Goal: Ask a question

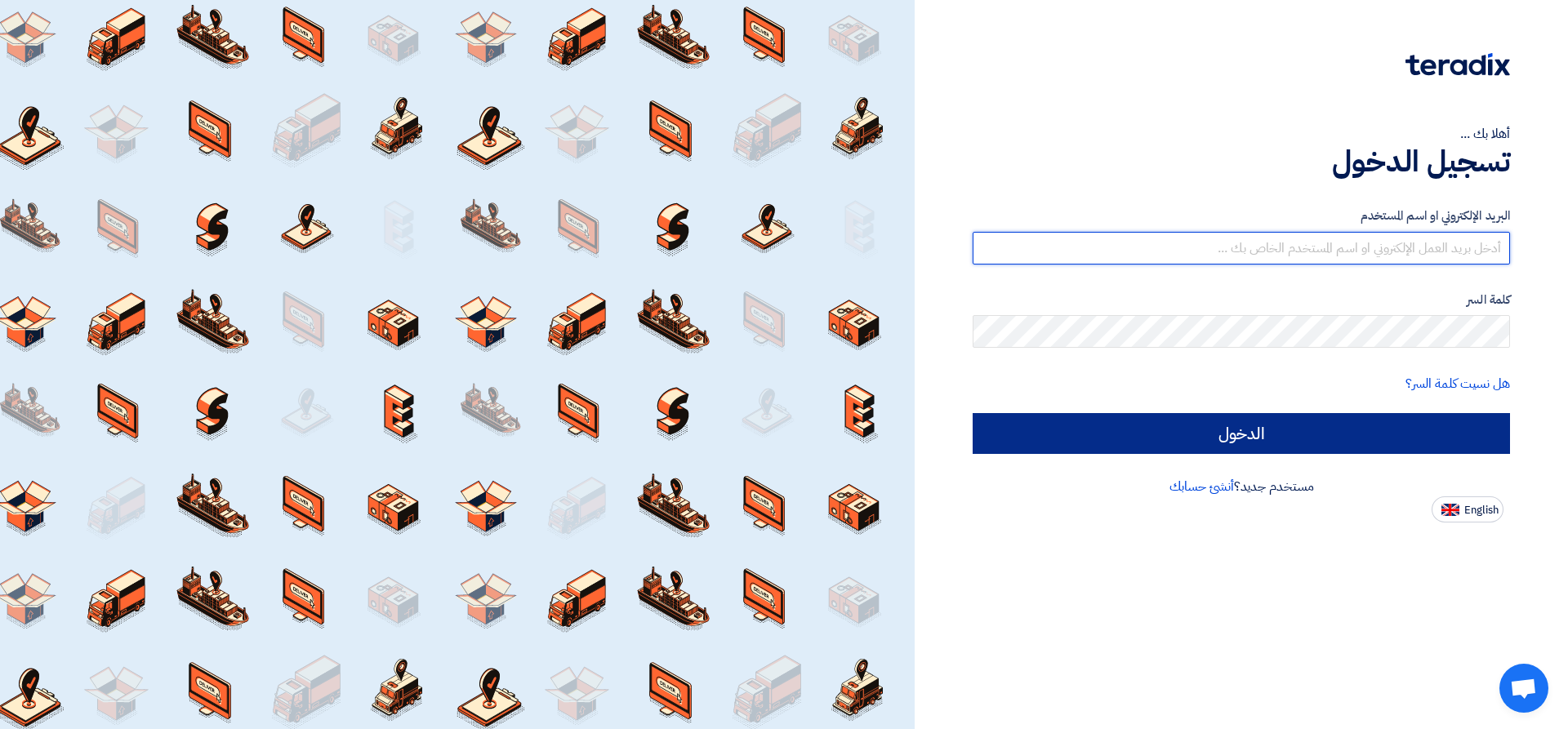
type input "[EMAIL_ADDRESS][DOMAIN_NAME]"
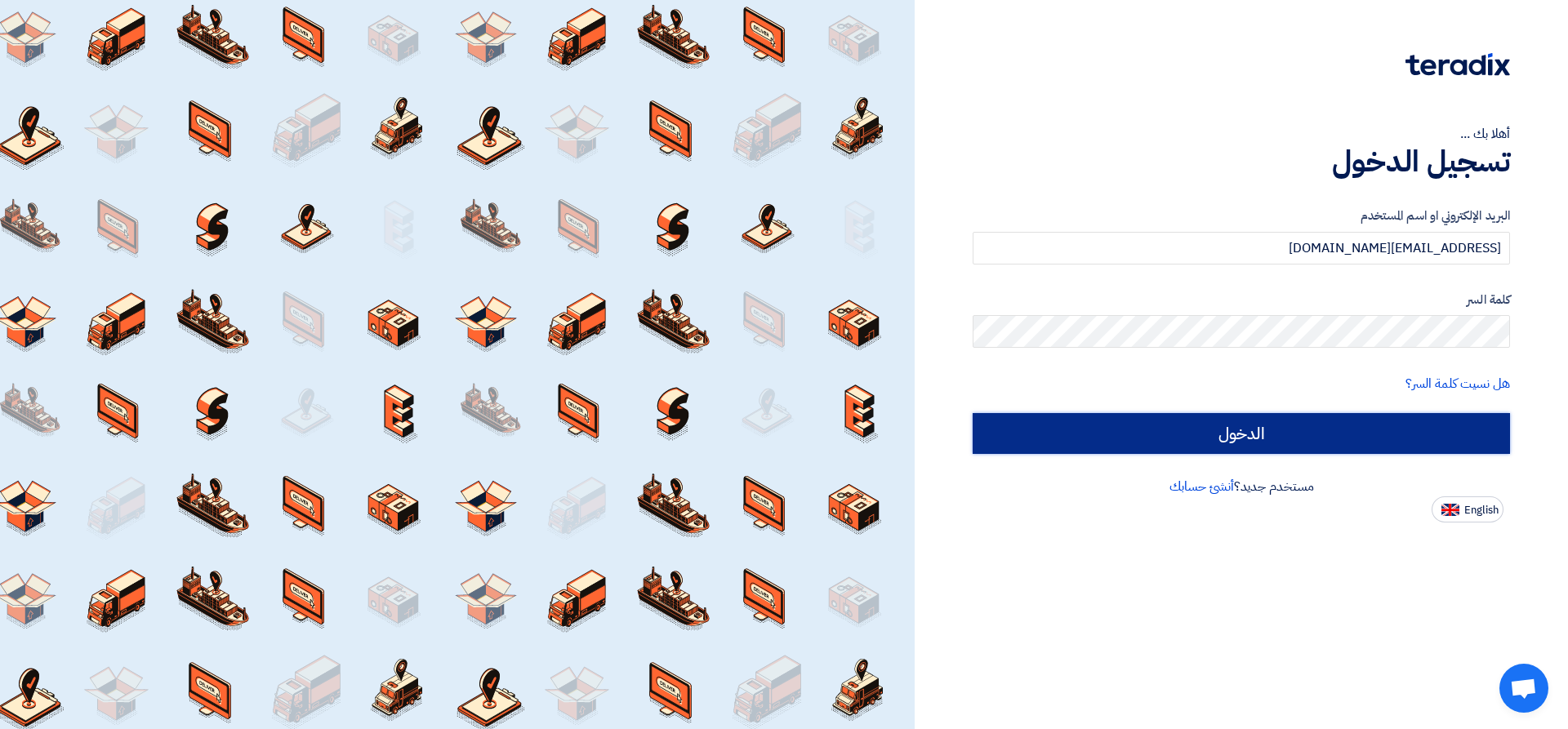
click at [1298, 443] on input "الدخول" at bounding box center [1241, 433] width 537 height 41
type input "Sign in"
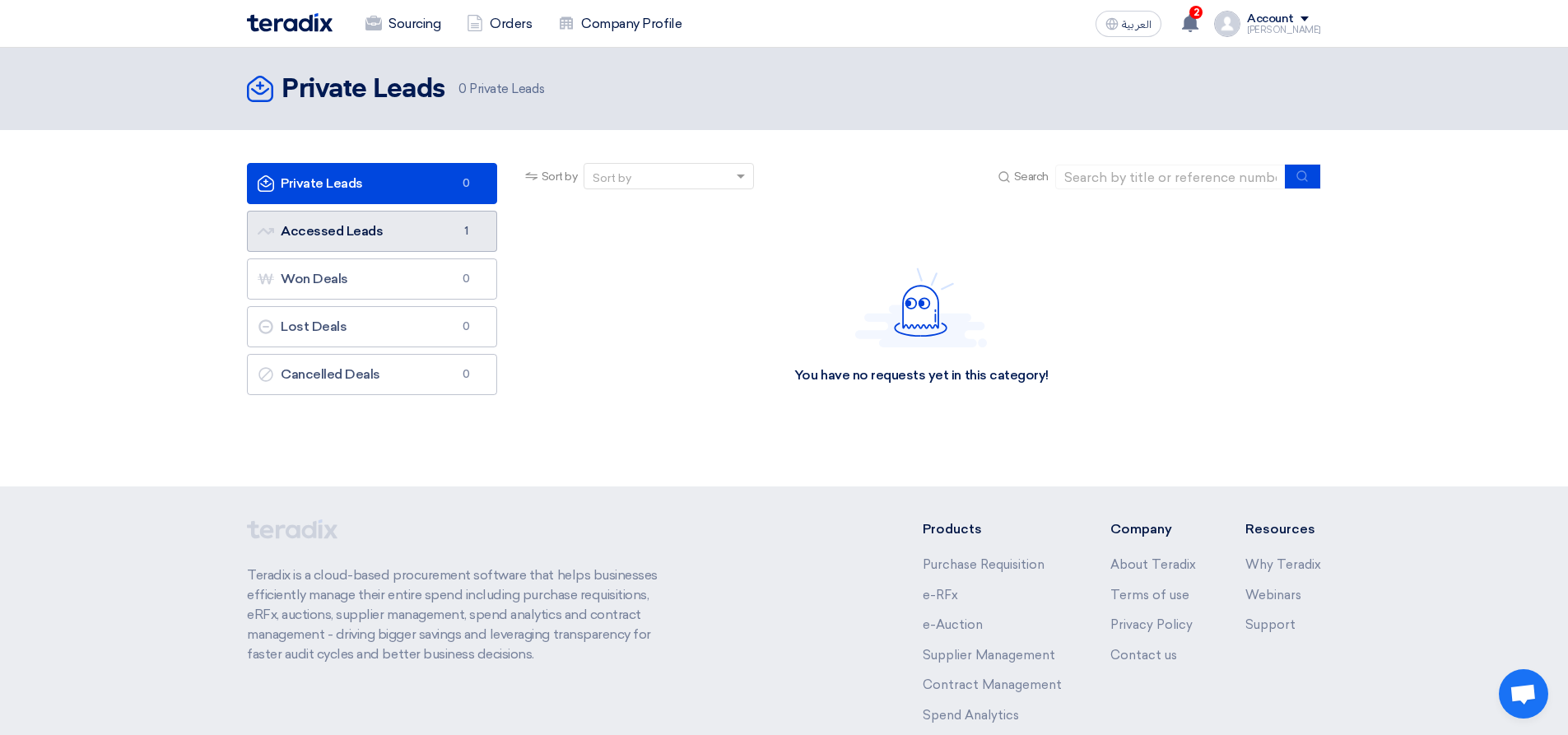
click at [420, 244] on link "Accessed Leads Accessed Leads 1" at bounding box center [371, 231] width 250 height 42
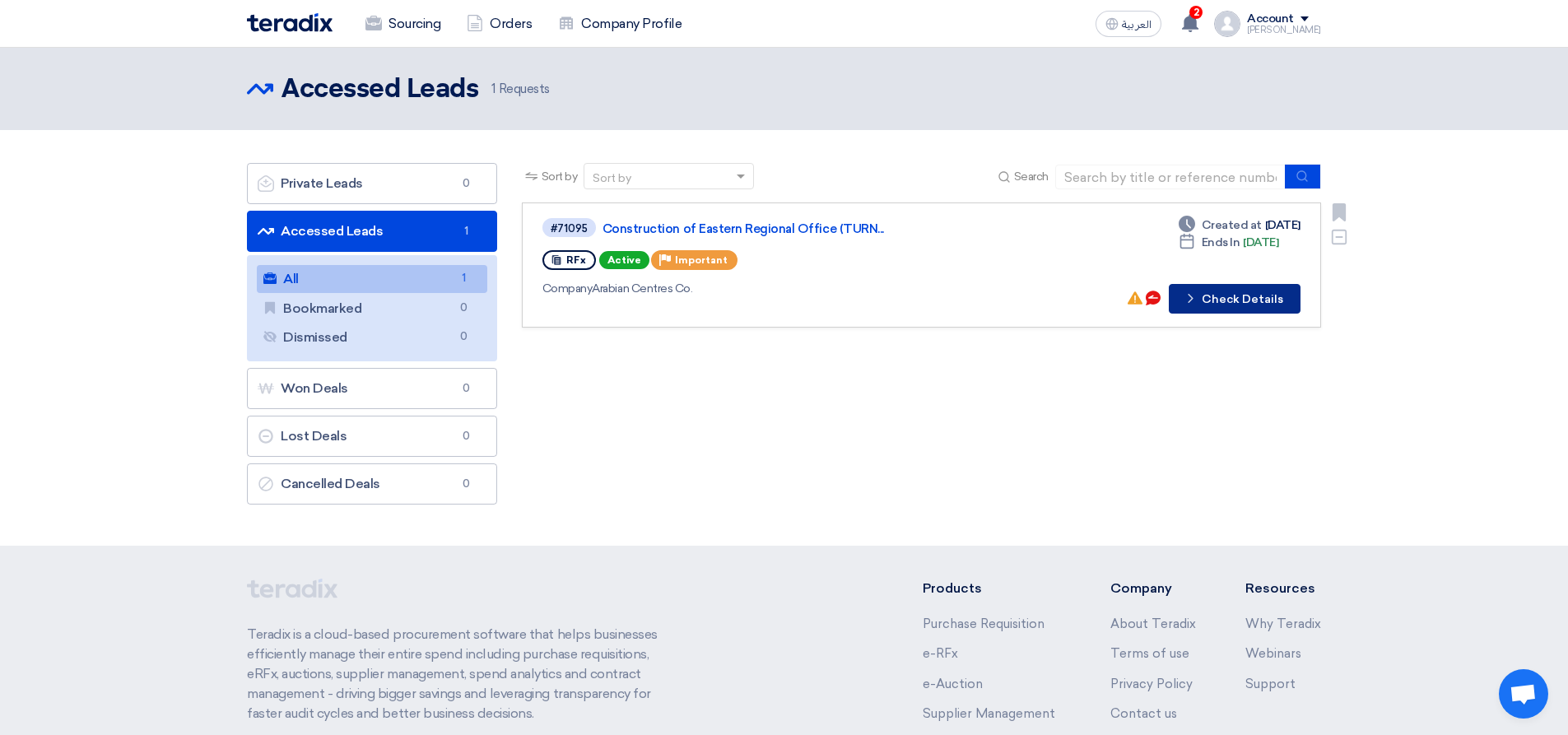
click at [1259, 308] on button "Check details Check Details" at bounding box center [1234, 298] width 131 height 30
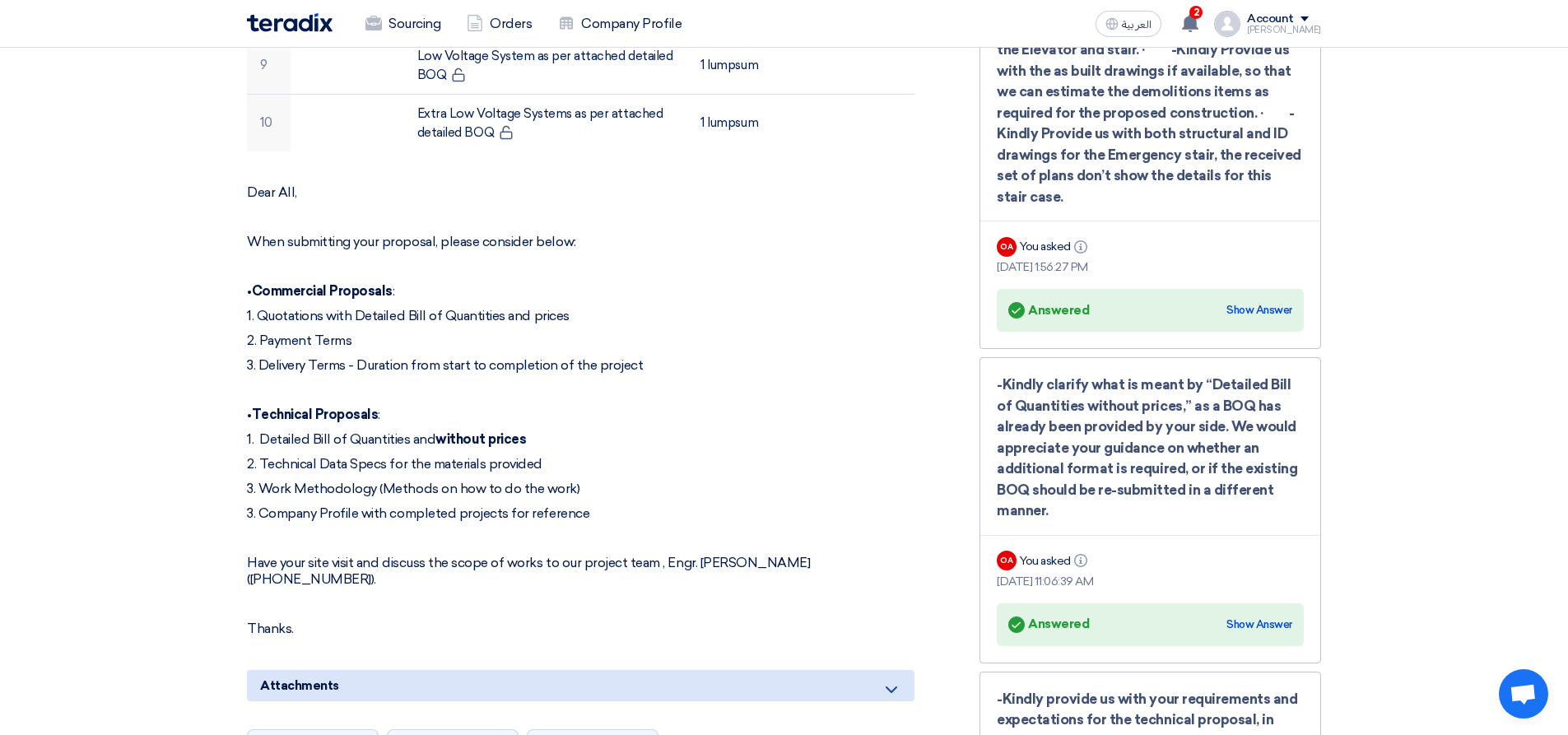
scroll to position [1153, 0]
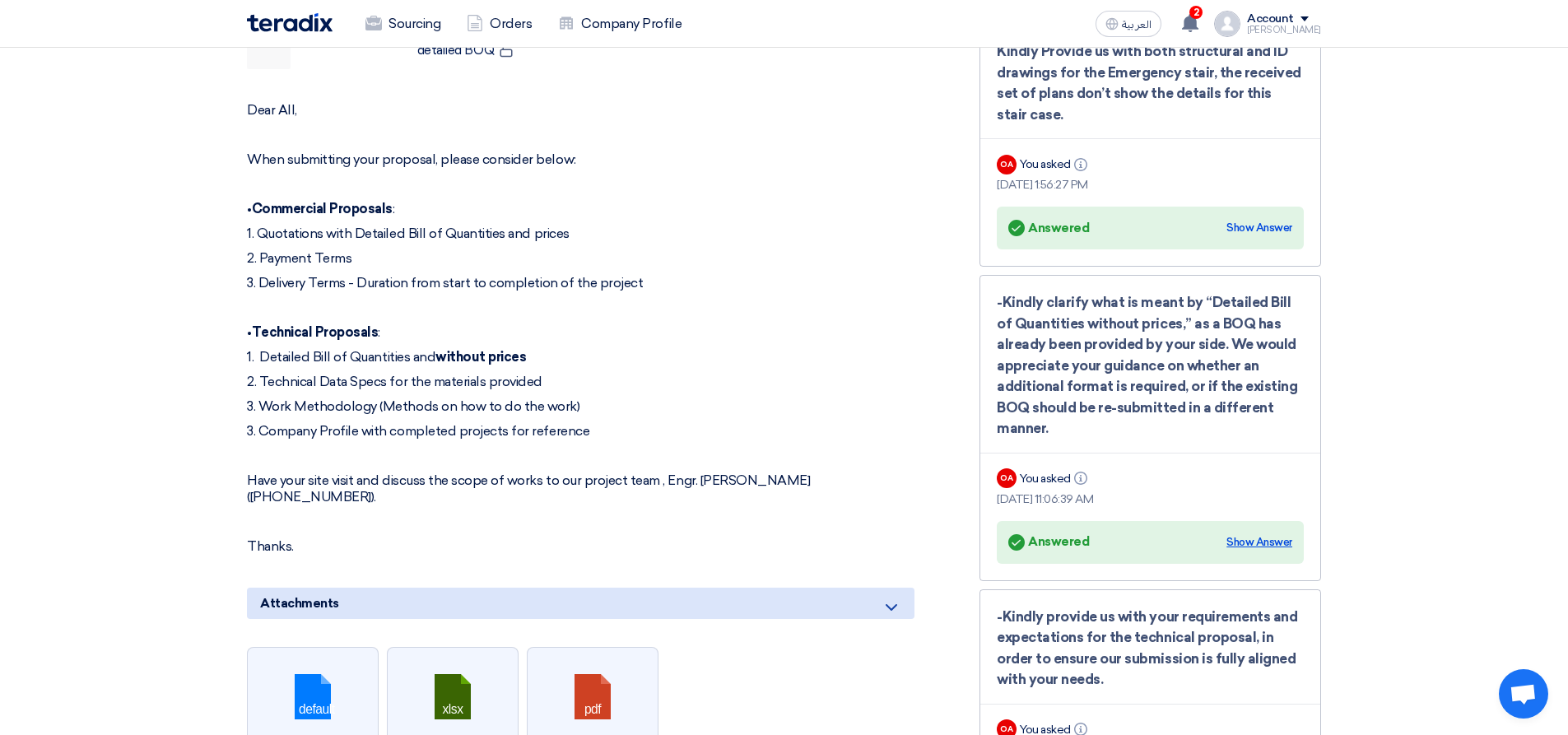
click at [1248, 544] on div "Show Answer" at bounding box center [1259, 542] width 66 height 16
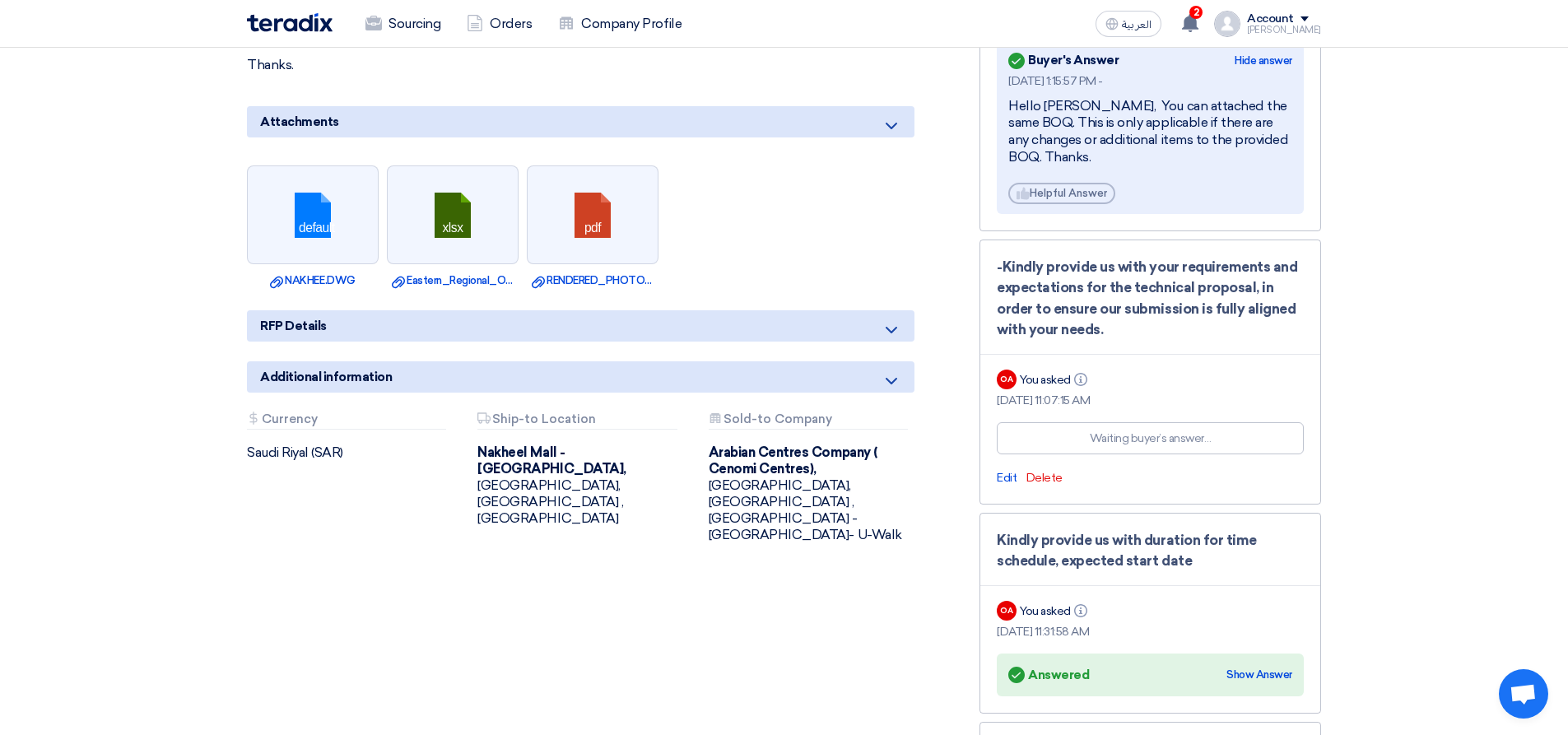
scroll to position [1729, 0]
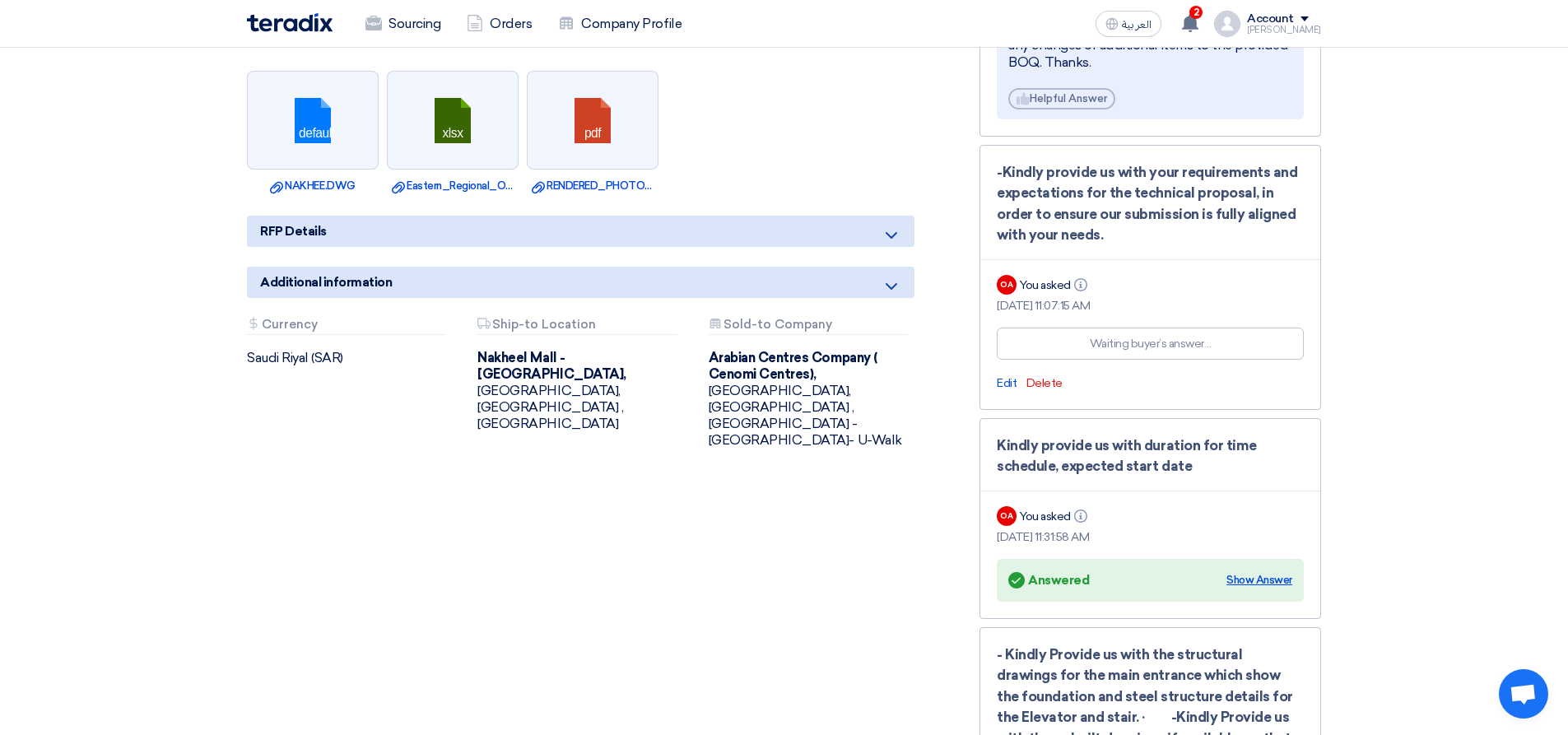
click at [1257, 581] on div "Show Answer" at bounding box center [1259, 580] width 66 height 16
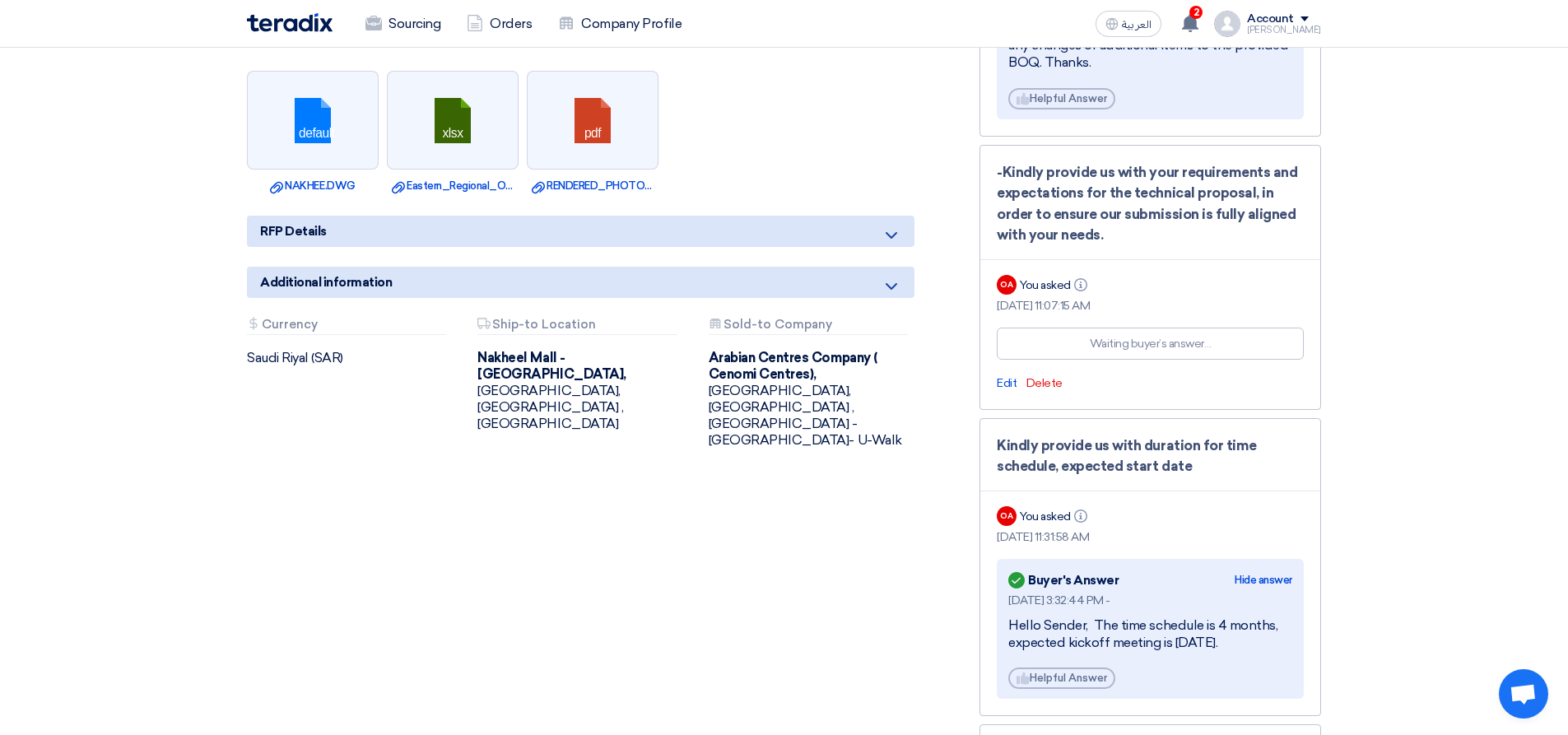
drag, startPoint x: 1256, startPoint y: 643, endPoint x: 992, endPoint y: 620, distance: 265.0
click at [992, 620] on div "Kindly provide us with duration for time schedule, expected start date OA You a…" at bounding box center [1150, 567] width 342 height 299
copy div "Hello Sender, The time schedule is 4 months, expected kickoff meeting is Oct 15…"
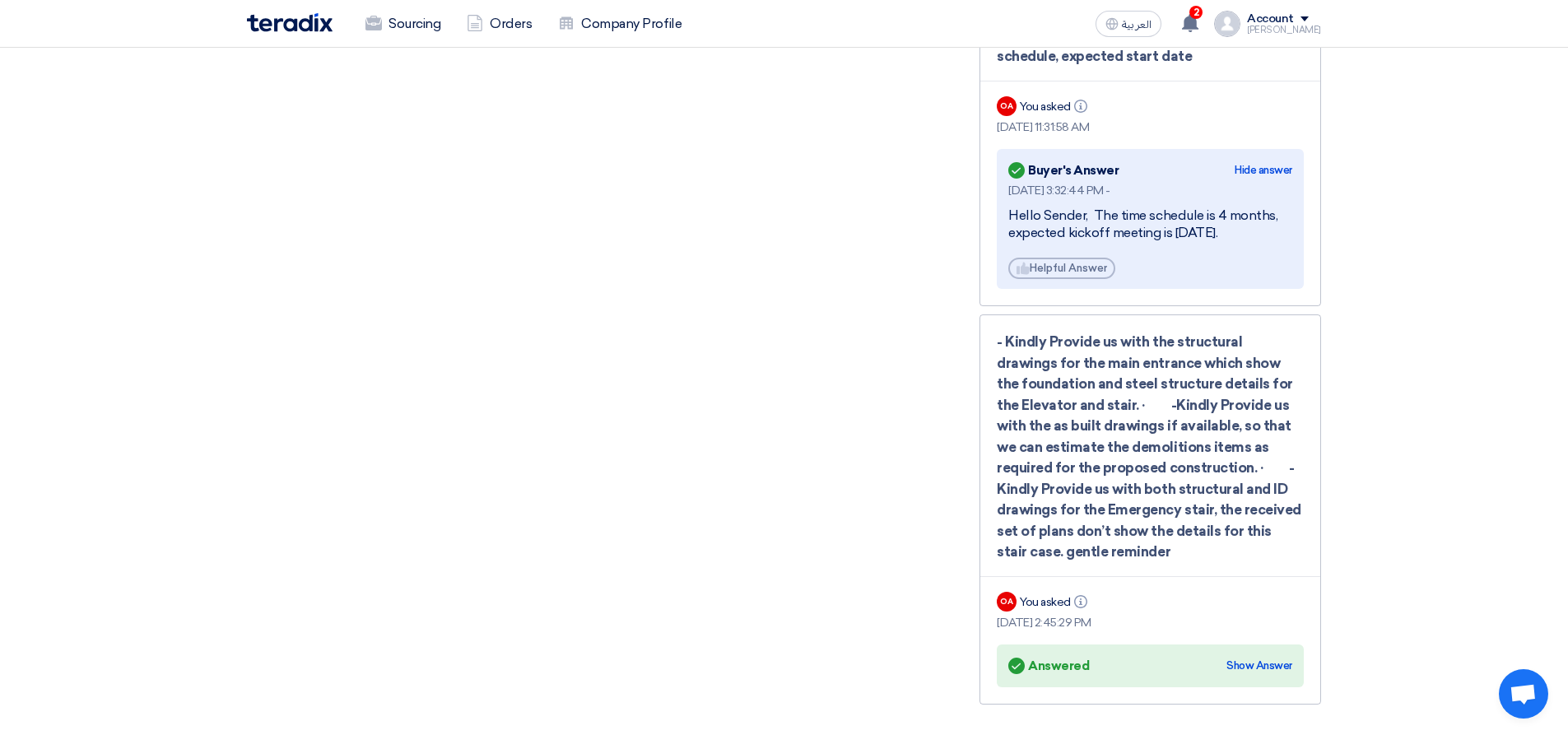
scroll to position [2141, 0]
click at [1255, 665] on div "Show Answer" at bounding box center [1259, 664] width 66 height 16
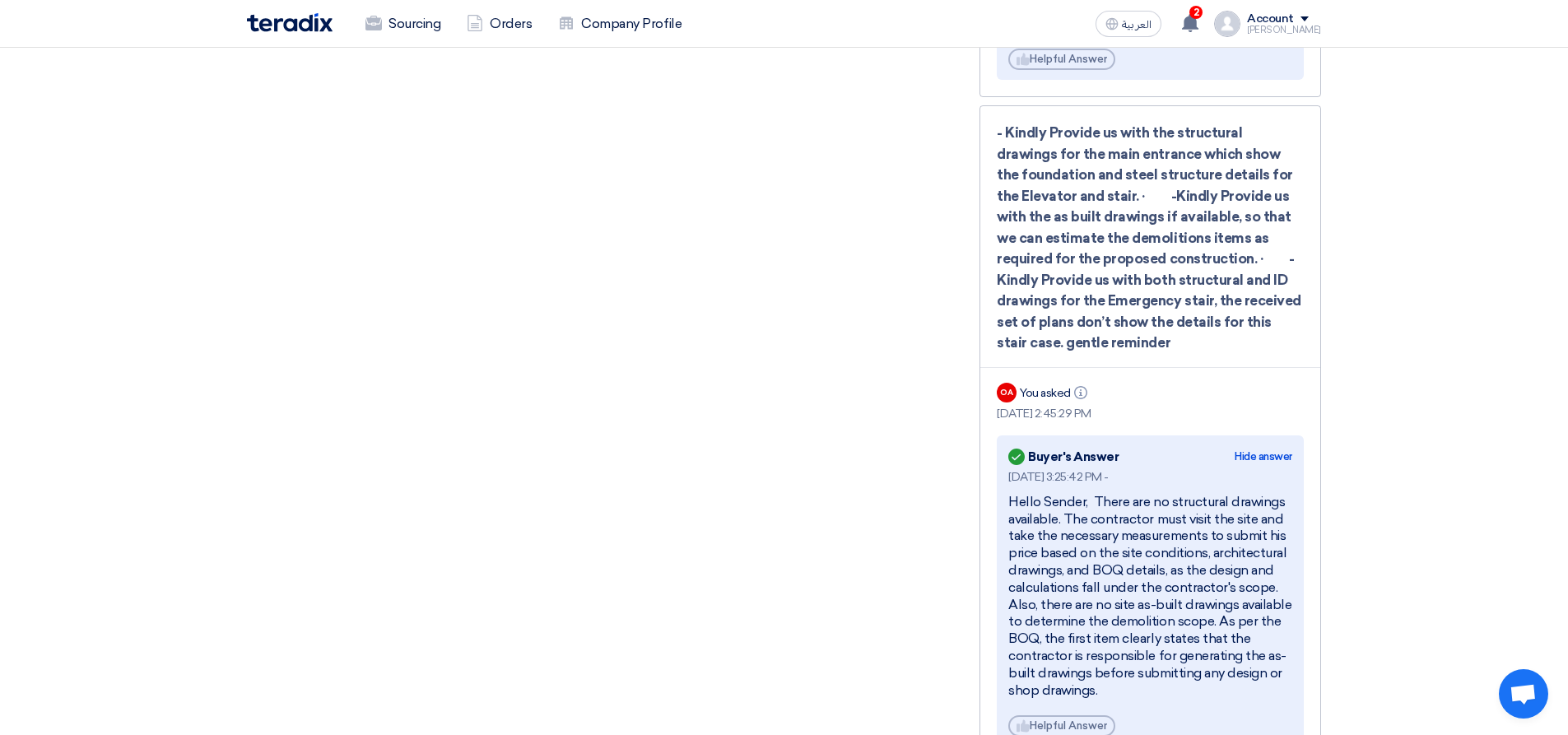
scroll to position [2388, 0]
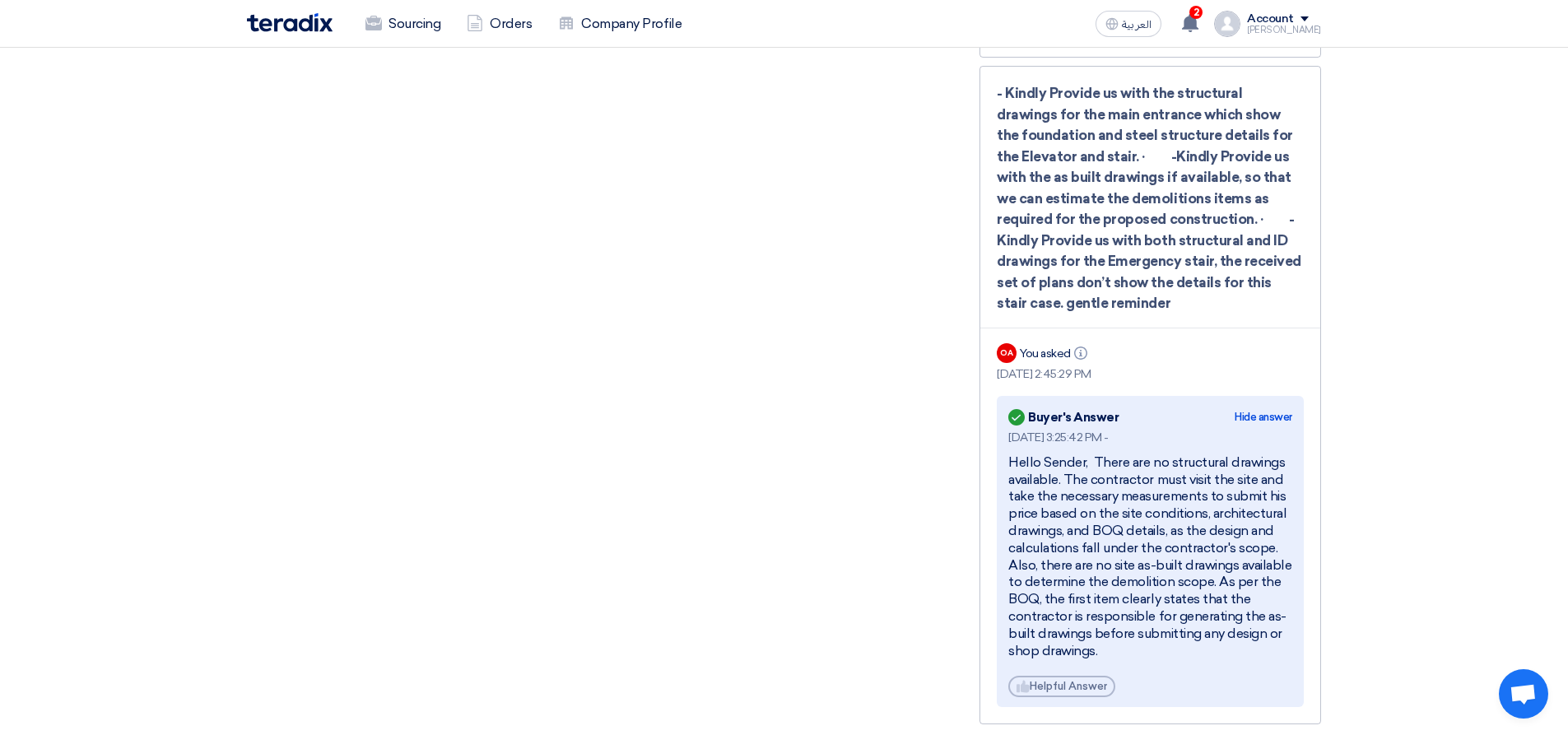
drag, startPoint x: 1176, startPoint y: 555, endPoint x: 1181, endPoint y: 547, distance: 9.4
click at [1177, 550] on div "Hello Sender, There are no structural drawings available. The contractor must v…" at bounding box center [1150, 557] width 284 height 206
click at [1193, 530] on div "Hello Sender, There are no structural drawings available. The contractor must v…" at bounding box center [1150, 557] width 284 height 206
drag, startPoint x: 1098, startPoint y: 649, endPoint x: 951, endPoint y: 465, distance: 235.5
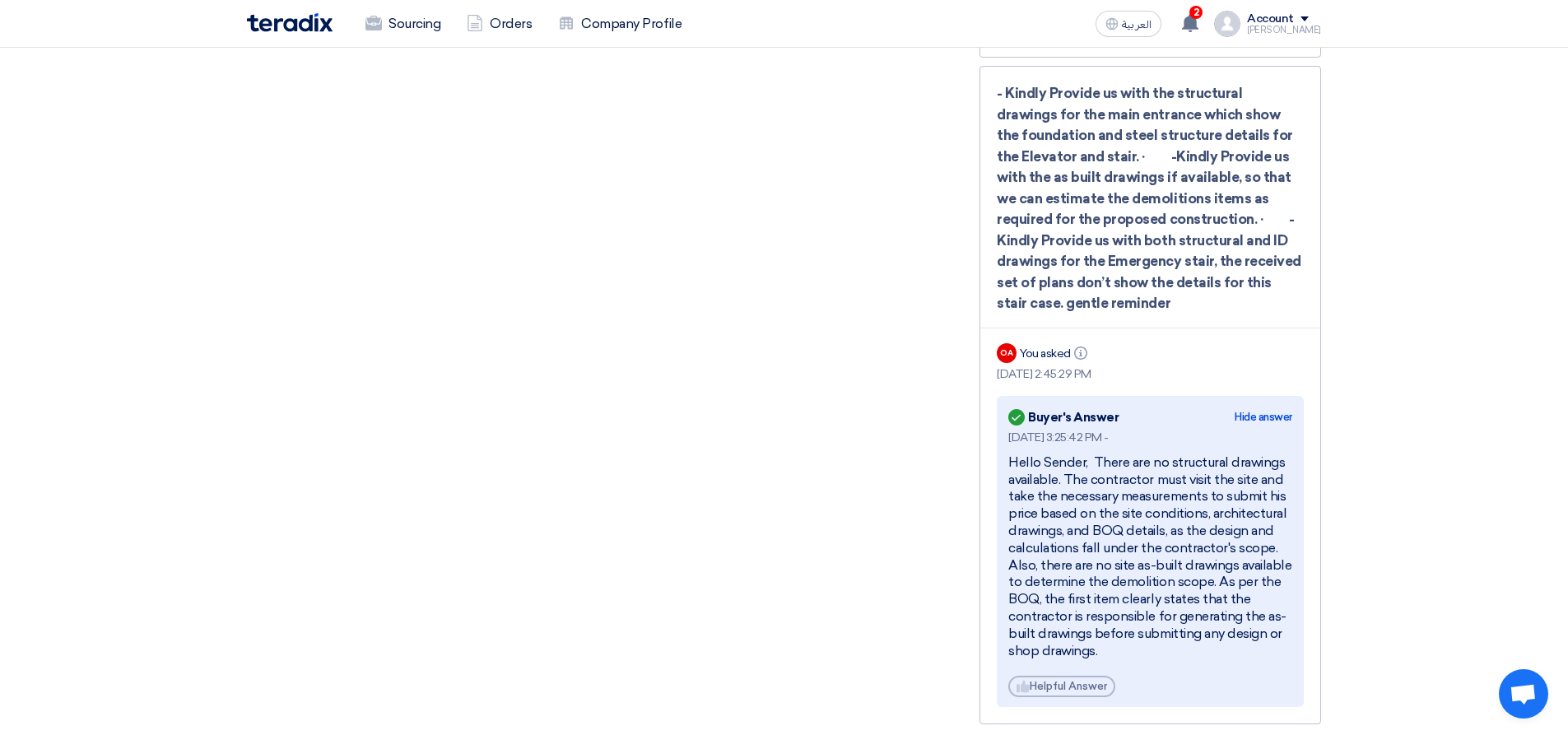
copy div "Hello Sender, There are no structural drawings available. The contractor must v…"
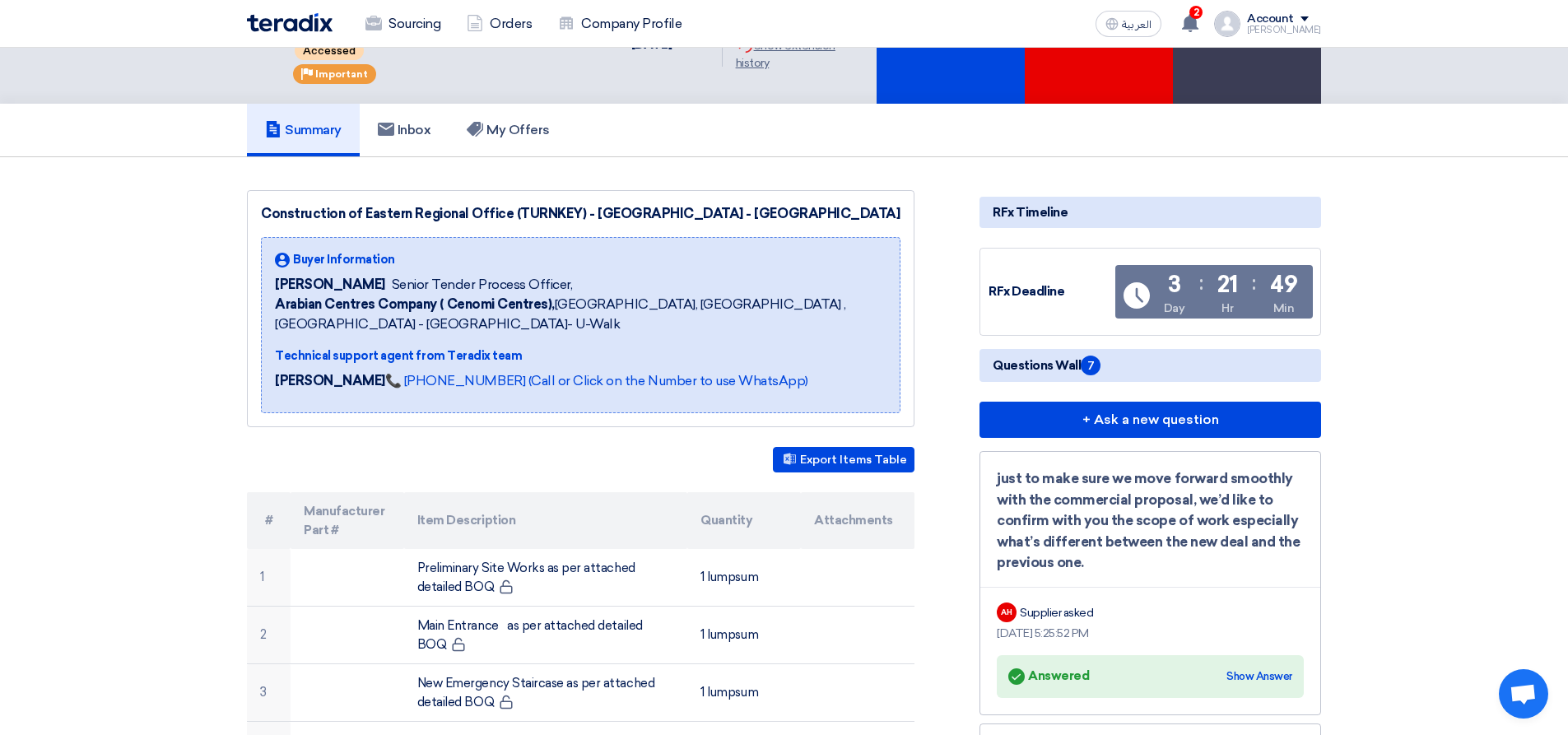
scroll to position [82, 0]
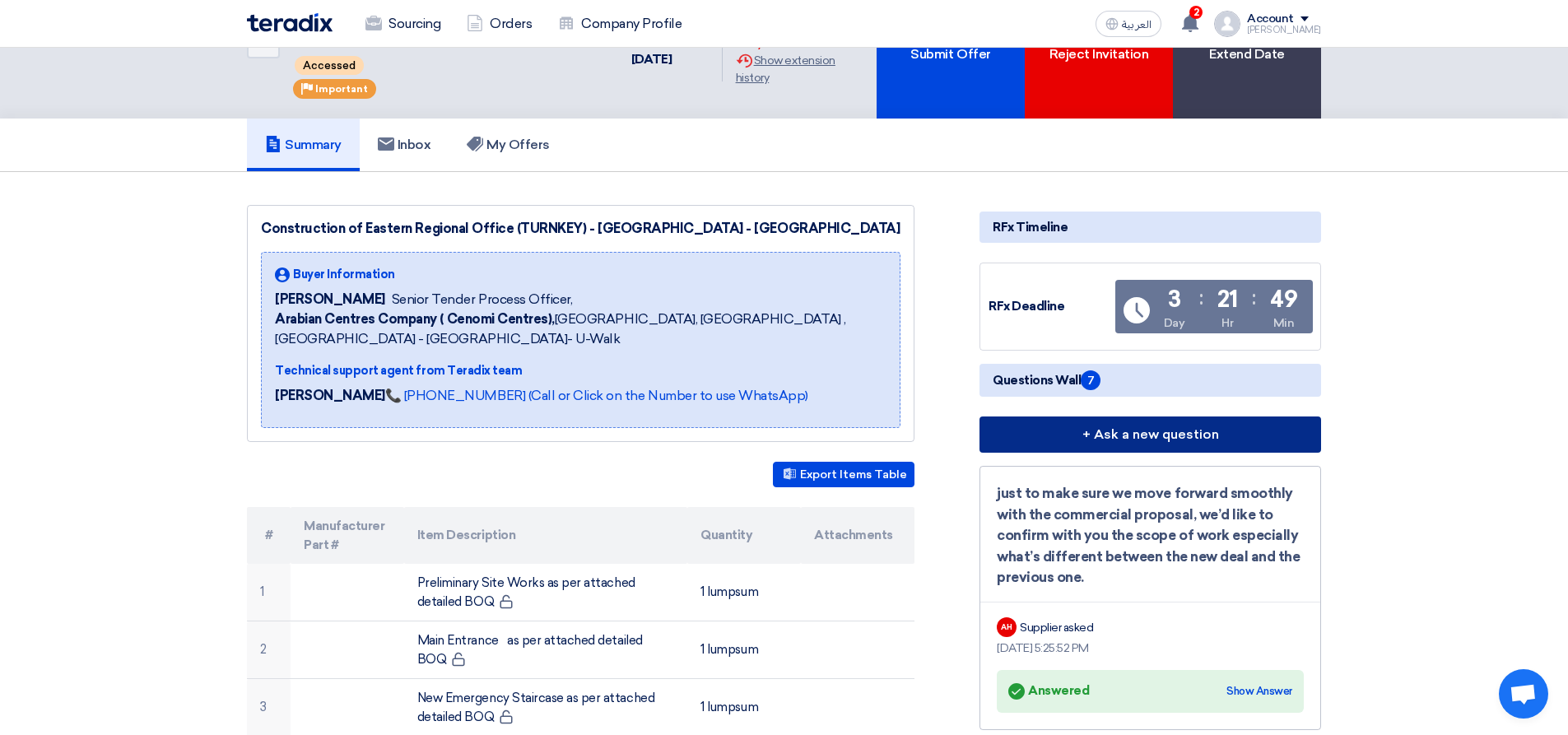
click at [1129, 442] on button "+ Ask a new question" at bounding box center [1150, 434] width 342 height 36
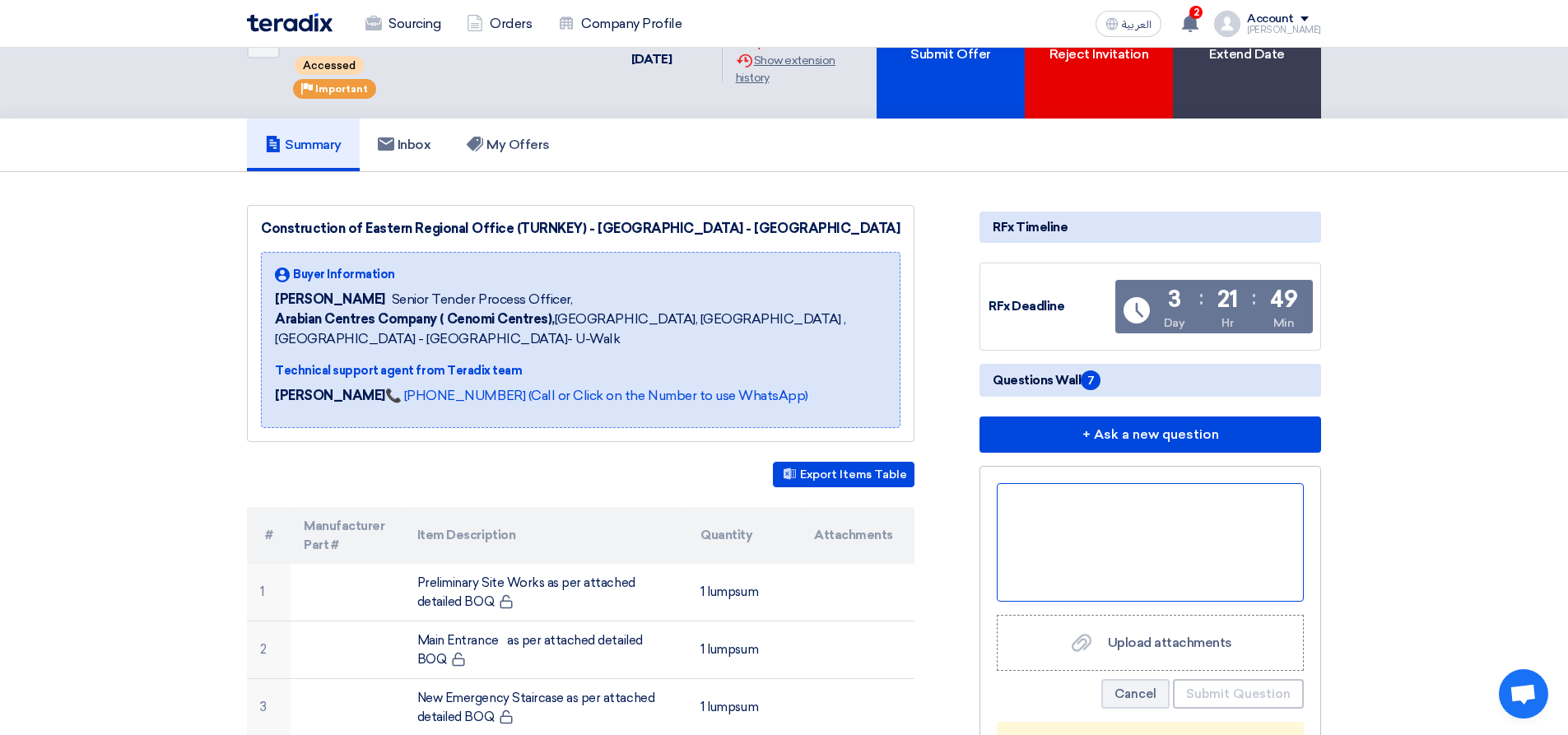
click at [1084, 537] on div at bounding box center [1150, 543] width 307 height 119
paste div
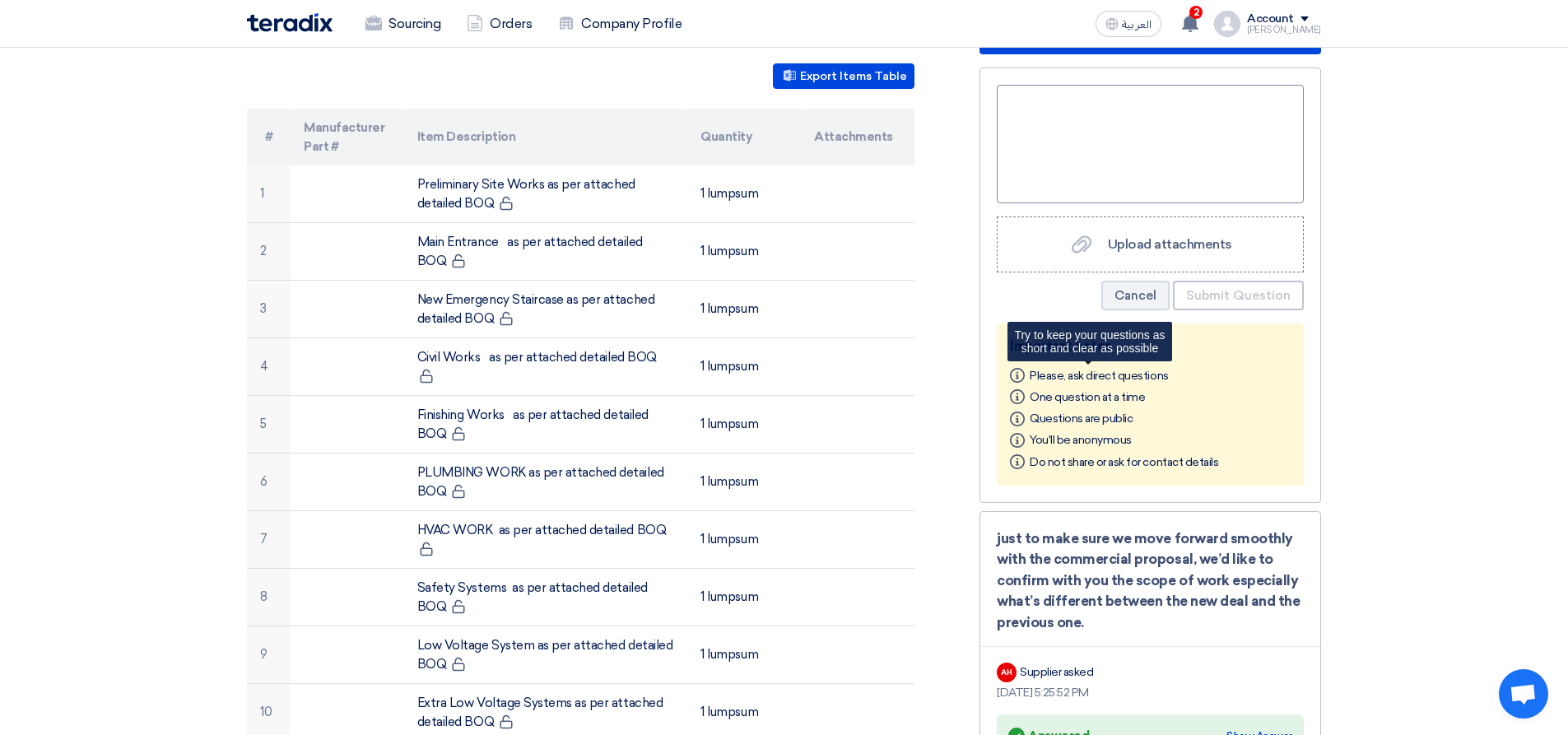
scroll to position [329, 0]
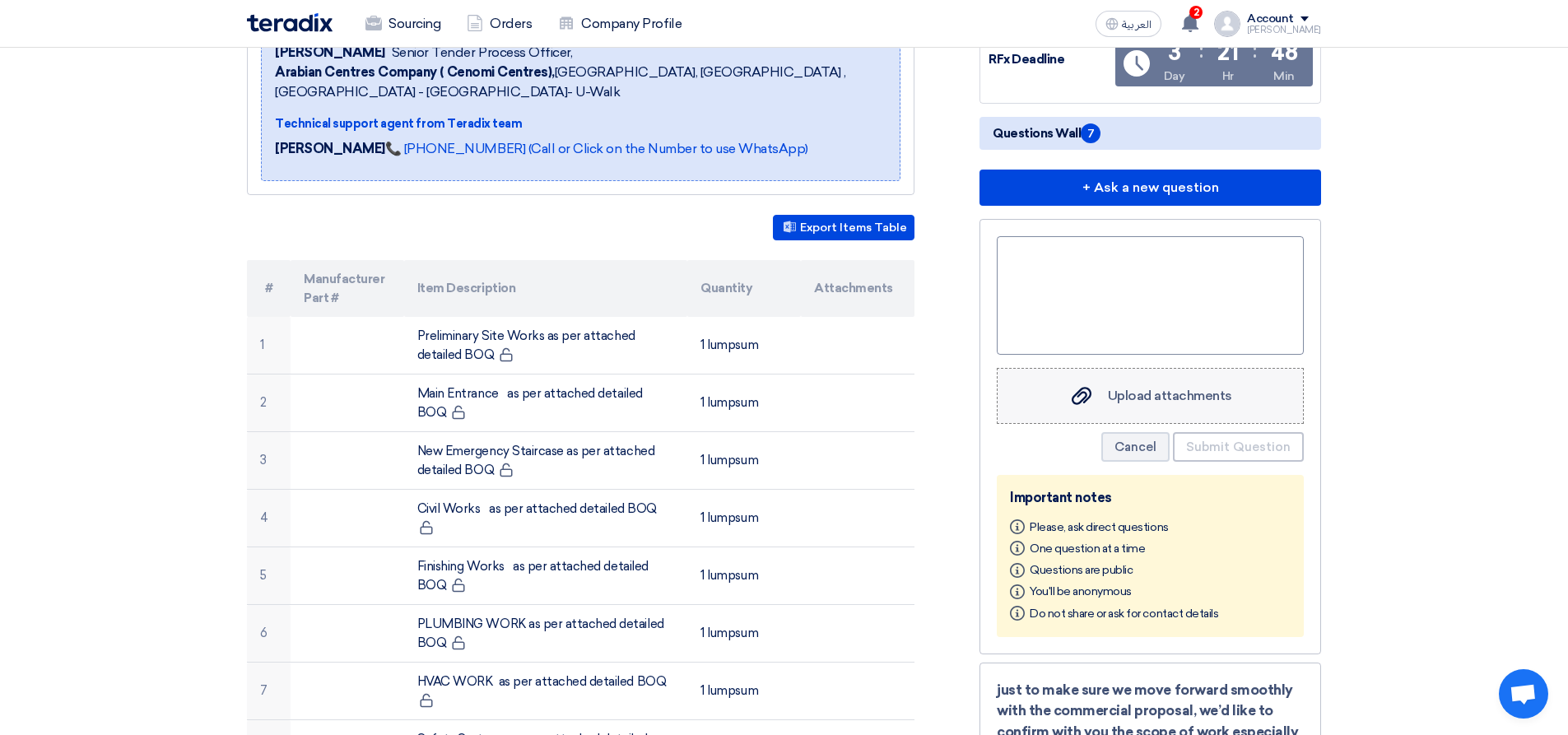
click at [1092, 405] on icon "Upload attachments" at bounding box center [1081, 395] width 19 height 19
click at [0, 0] on input "Upload attachments Upload attachments" at bounding box center [0, 0] width 0 height 0
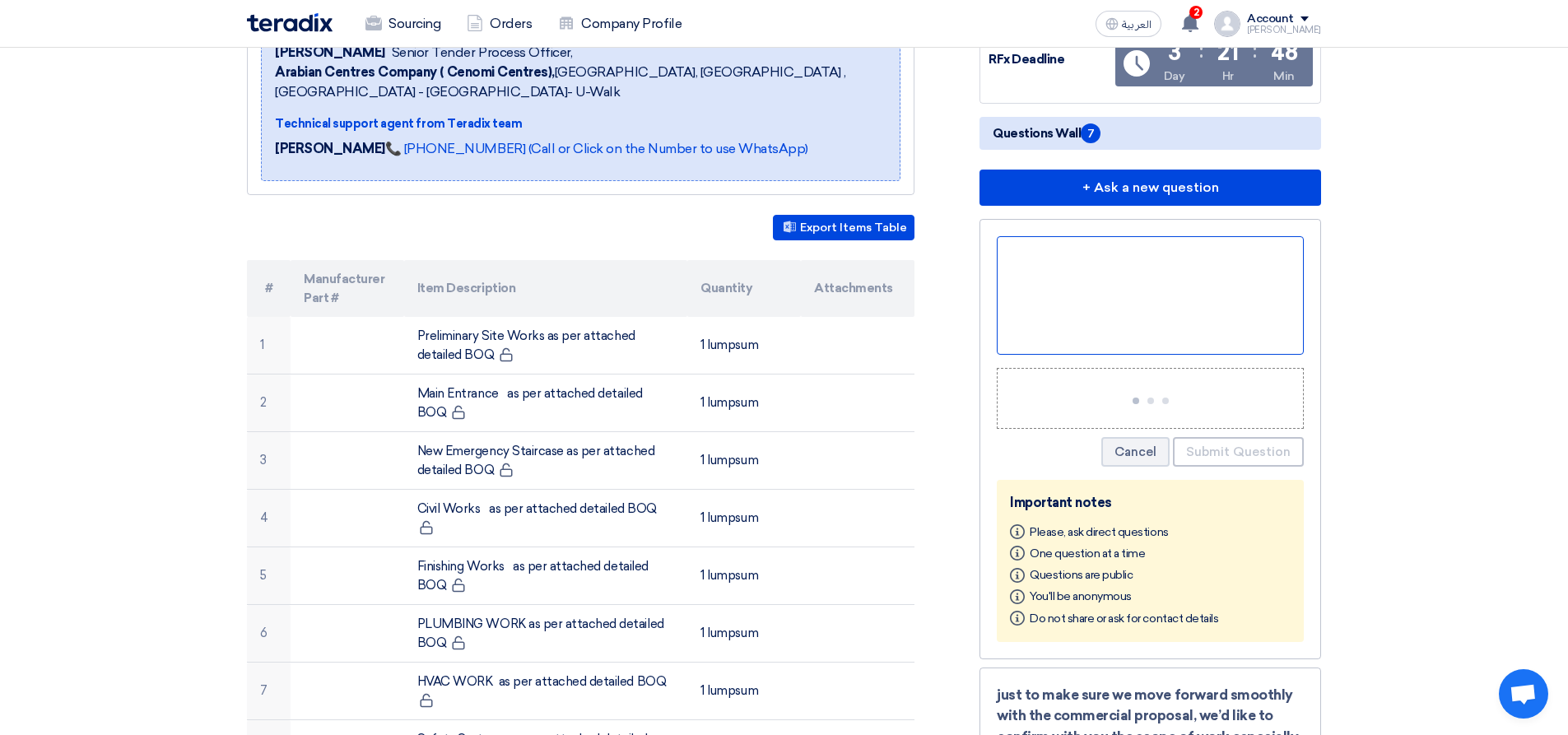
click at [1052, 258] on div at bounding box center [1150, 296] width 307 height 119
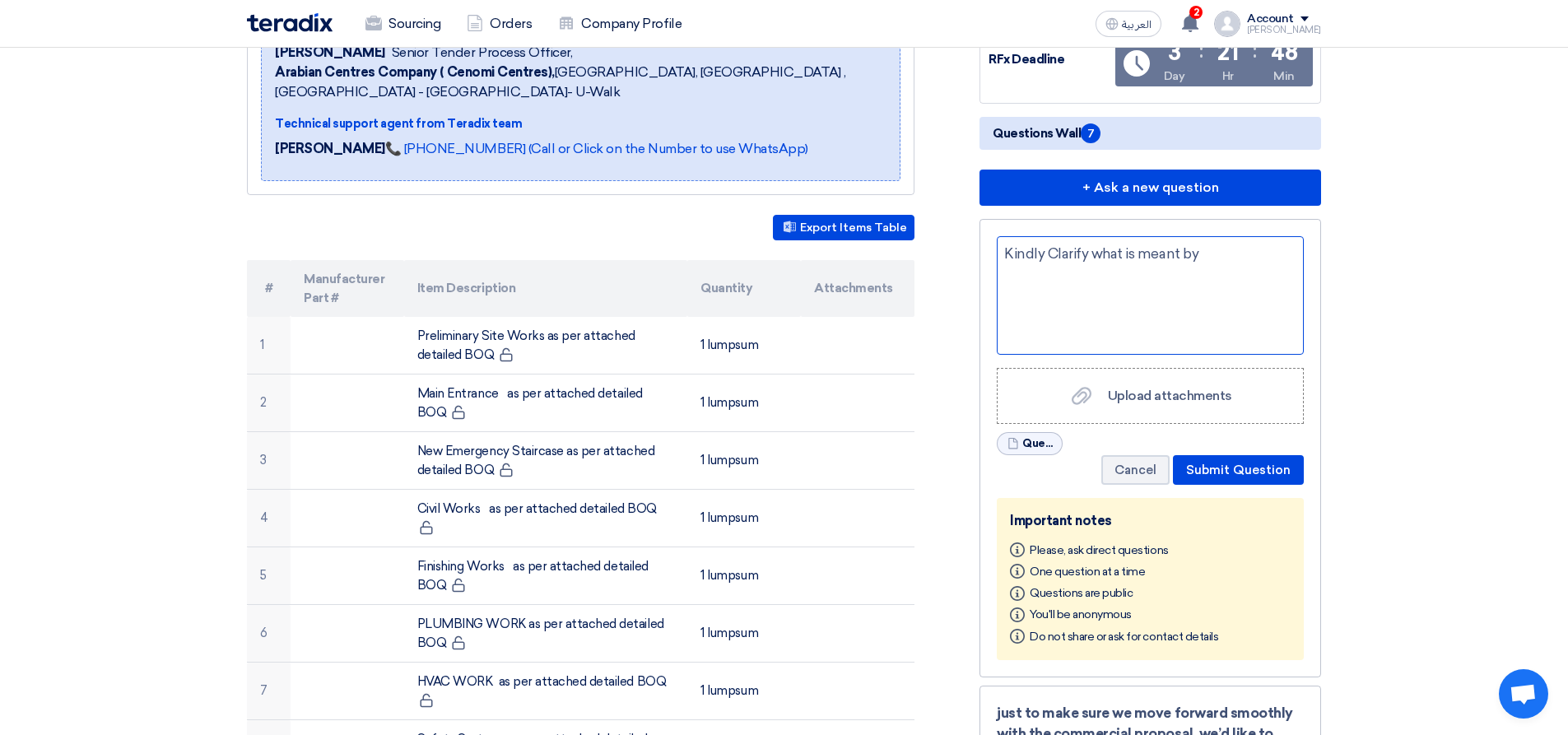
click at [1240, 268] on div "Kindly Clarify what is meant by" at bounding box center [1150, 296] width 307 height 119
click at [1226, 257] on div "Kindly Clarify what is meant by" at bounding box center [1150, 296] width 307 height 119
click at [1269, 306] on div "Kindly Clarify what is meant by design and calculation fall under our scope as …" at bounding box center [1150, 296] width 307 height 119
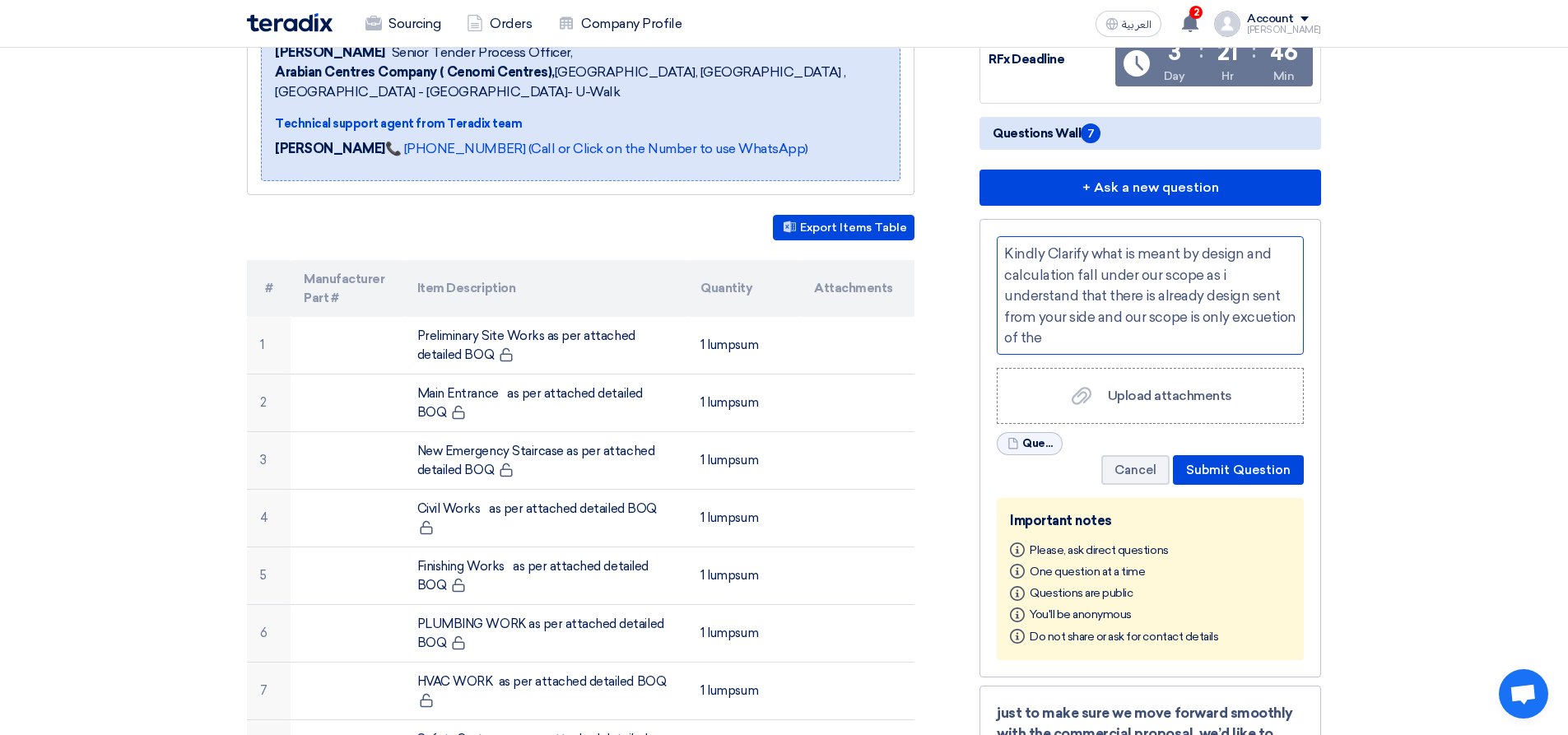
click at [1034, 334] on div "Kindly Clarify what is meant by design and calculation fall under our scope as …" at bounding box center [1150, 296] width 307 height 119
click at [1033, 333] on div "Kindly Clarify what is meant by design and calculation fall under our scope as …" at bounding box center [1150, 296] width 307 height 119
drag, startPoint x: 1114, startPoint y: 342, endPoint x: 1072, endPoint y: 342, distance: 42.0
click at [1072, 342] on div "Kindly Clarify what is meant by design and calculation fall under our scope as …" at bounding box center [1150, 296] width 307 height 119
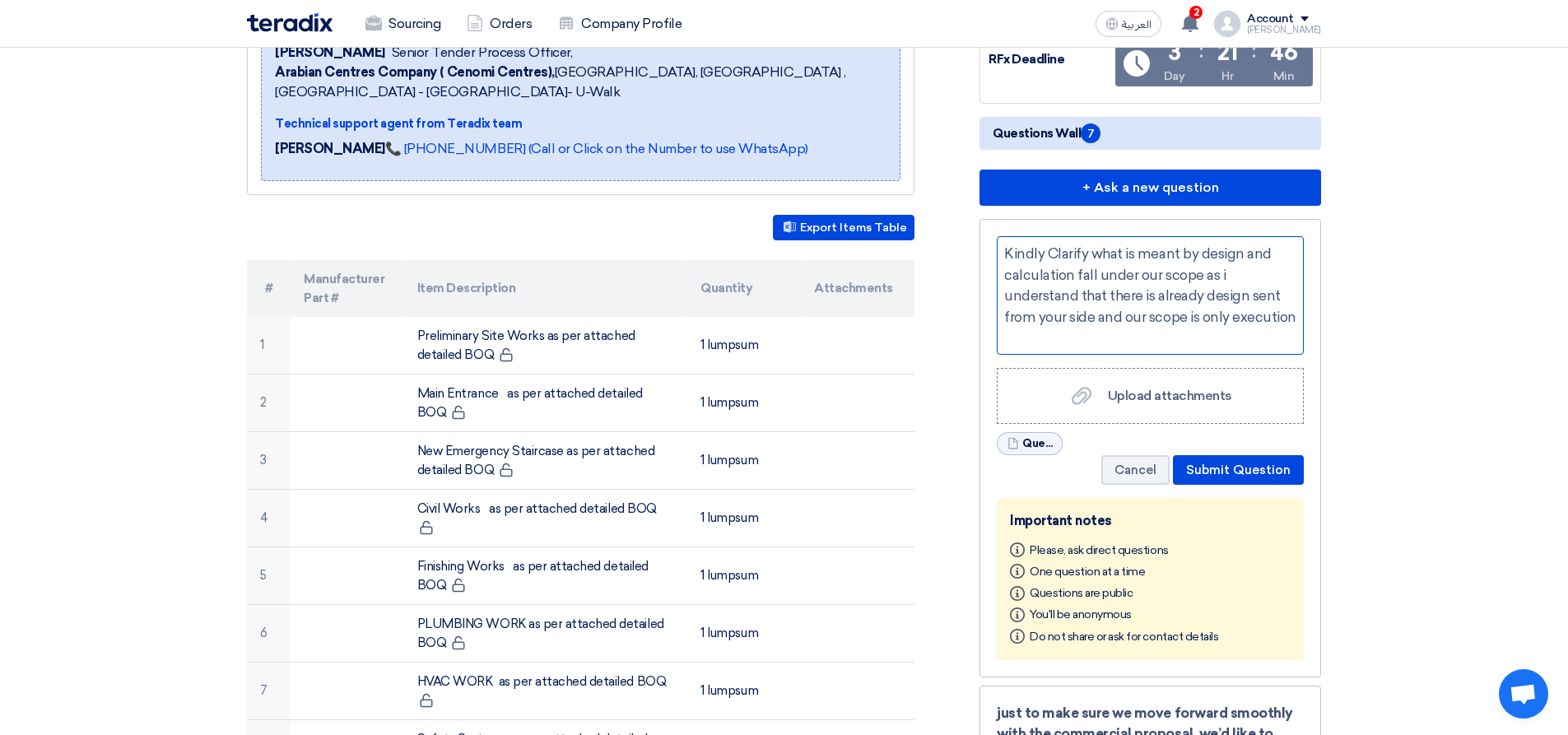
scroll to position [0, 0]
click at [1081, 334] on div "Kindly Clarify what is meant by design and calculation fall under our scope as …" at bounding box center [1150, 296] width 307 height 119
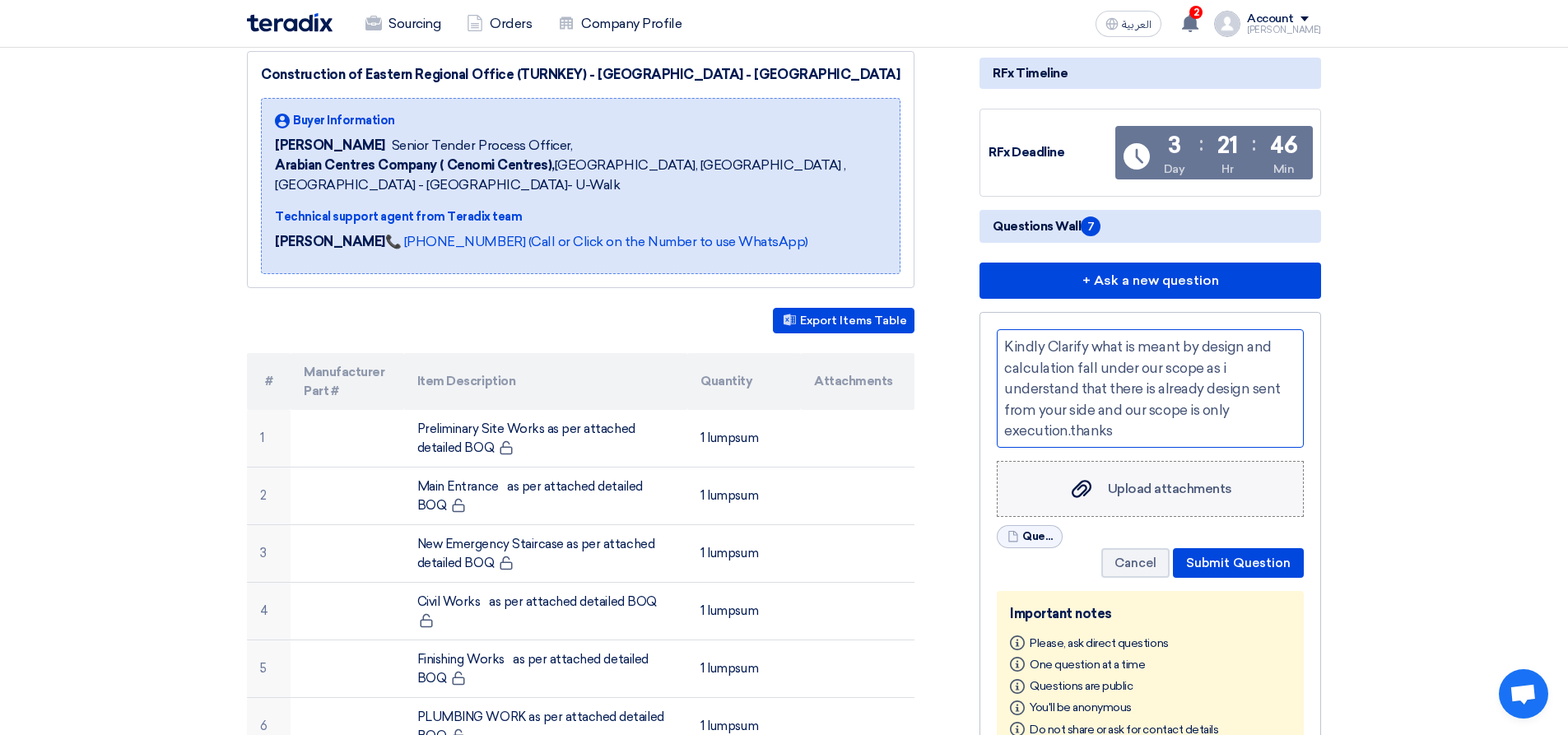
scroll to position [329, 0]
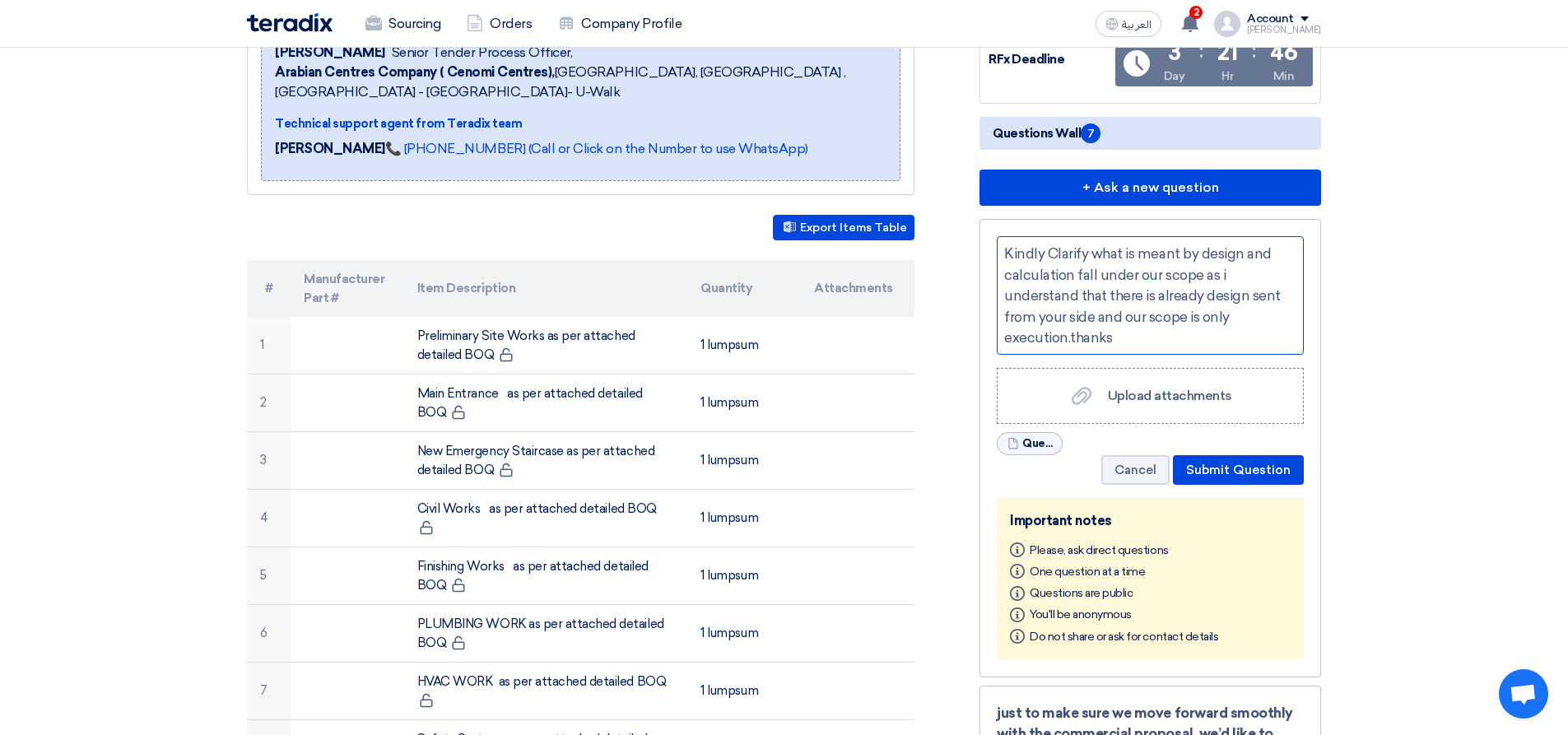
click at [1069, 336] on div "Kindly Clarify what is meant by design and calculation fall under our scope as …" at bounding box center [1150, 296] width 307 height 119
click at [1204, 291] on div "Kindly Clarify what is meant by design and calculation fall under our scope as …" at bounding box center [1150, 296] width 307 height 119
click at [1110, 315] on div "Kindly Clarify what is meant by design and calculation fall under our scope as …" at bounding box center [1150, 296] width 307 height 119
click at [1107, 319] on div "Kindly Clarify what is meant by design and calculation fall under our scope as …" at bounding box center [1150, 296] width 307 height 119
click at [1178, 324] on div "Kindly Clarify what is meant by design and calculation fall under our scope as …" at bounding box center [1150, 296] width 307 height 119
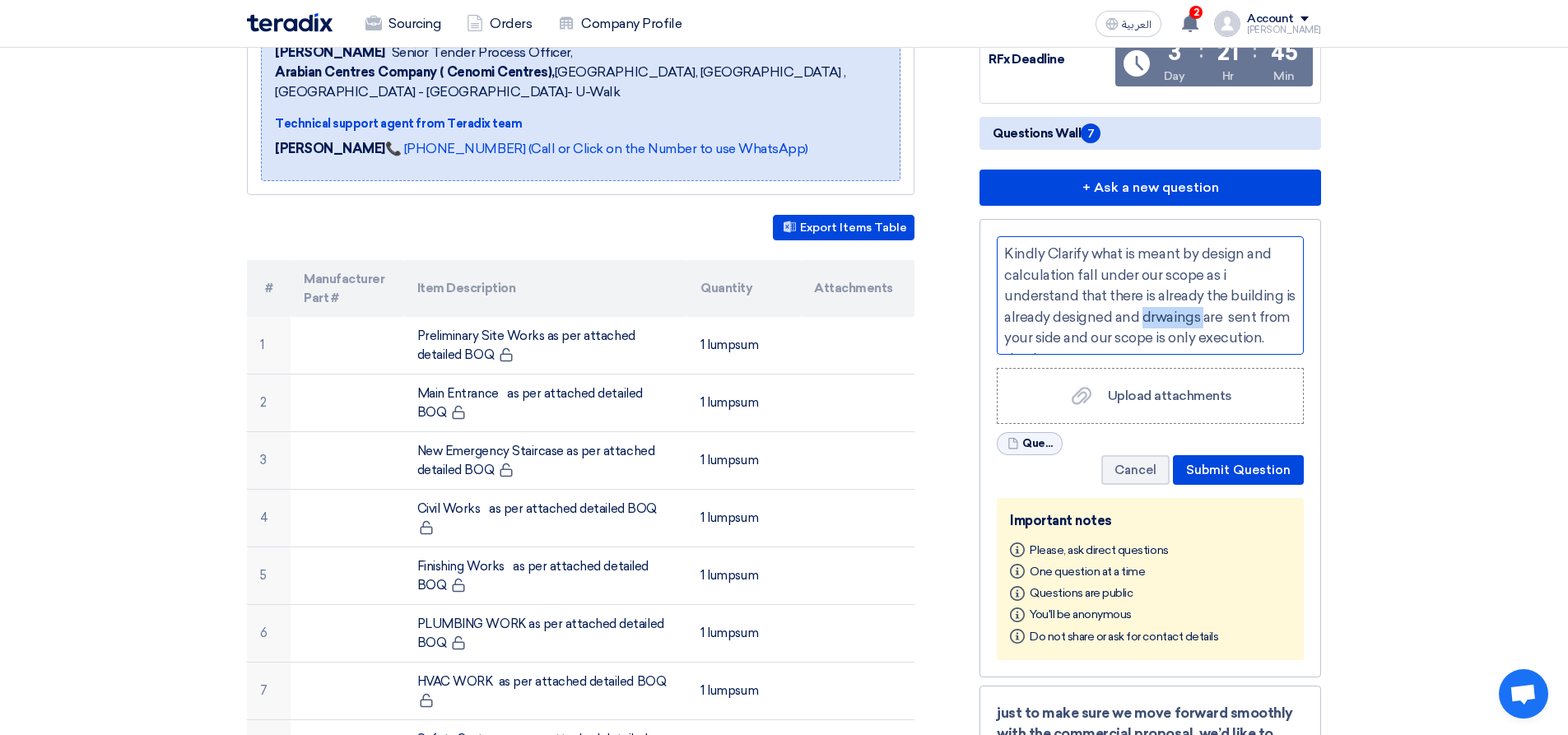
click at [1178, 325] on div "Kindly Clarify what is meant by design and calculation fall under our scope as …" at bounding box center [1150, 296] width 307 height 119
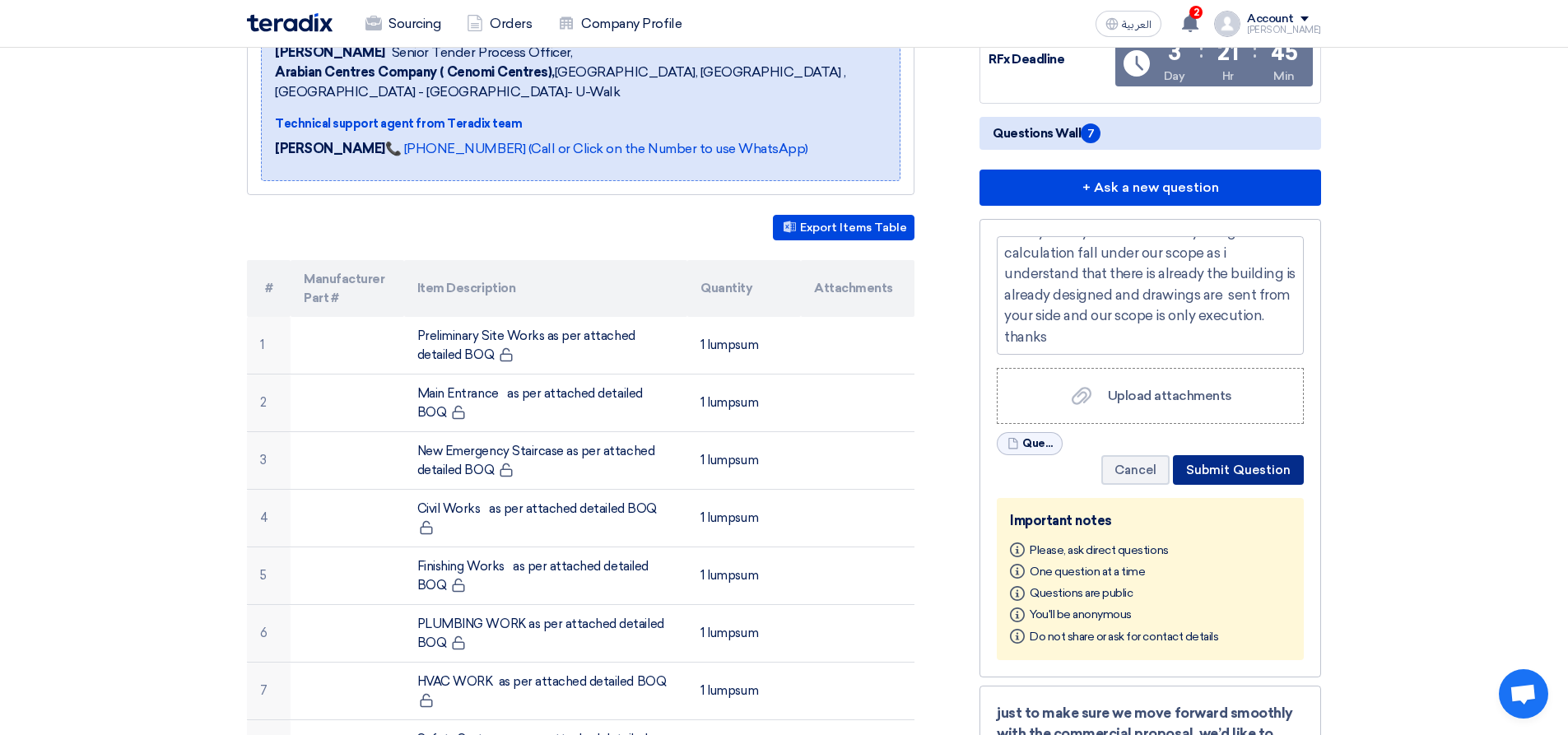
click at [1233, 469] on button "Submit Question" at bounding box center [1238, 470] width 131 height 30
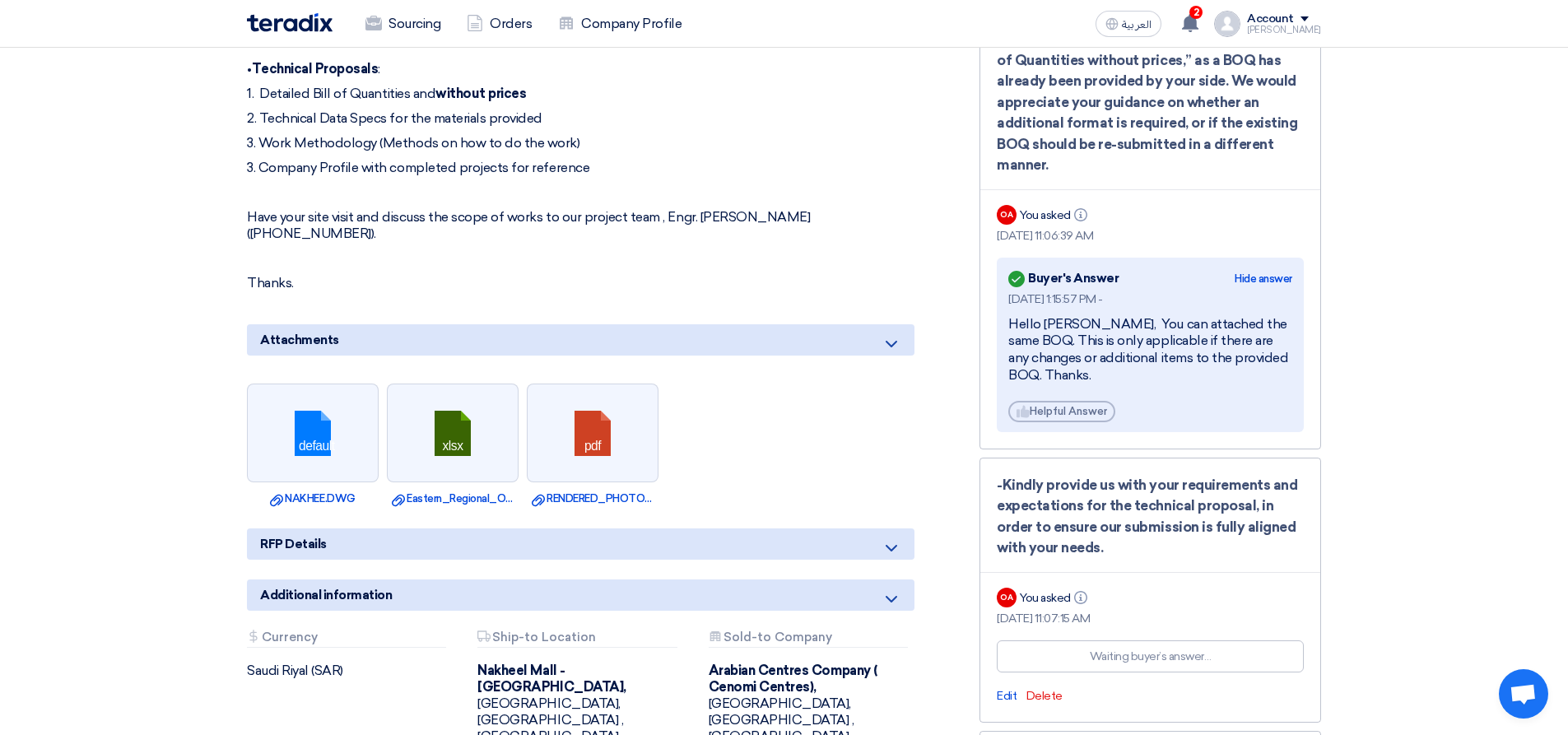
scroll to position [1729, 0]
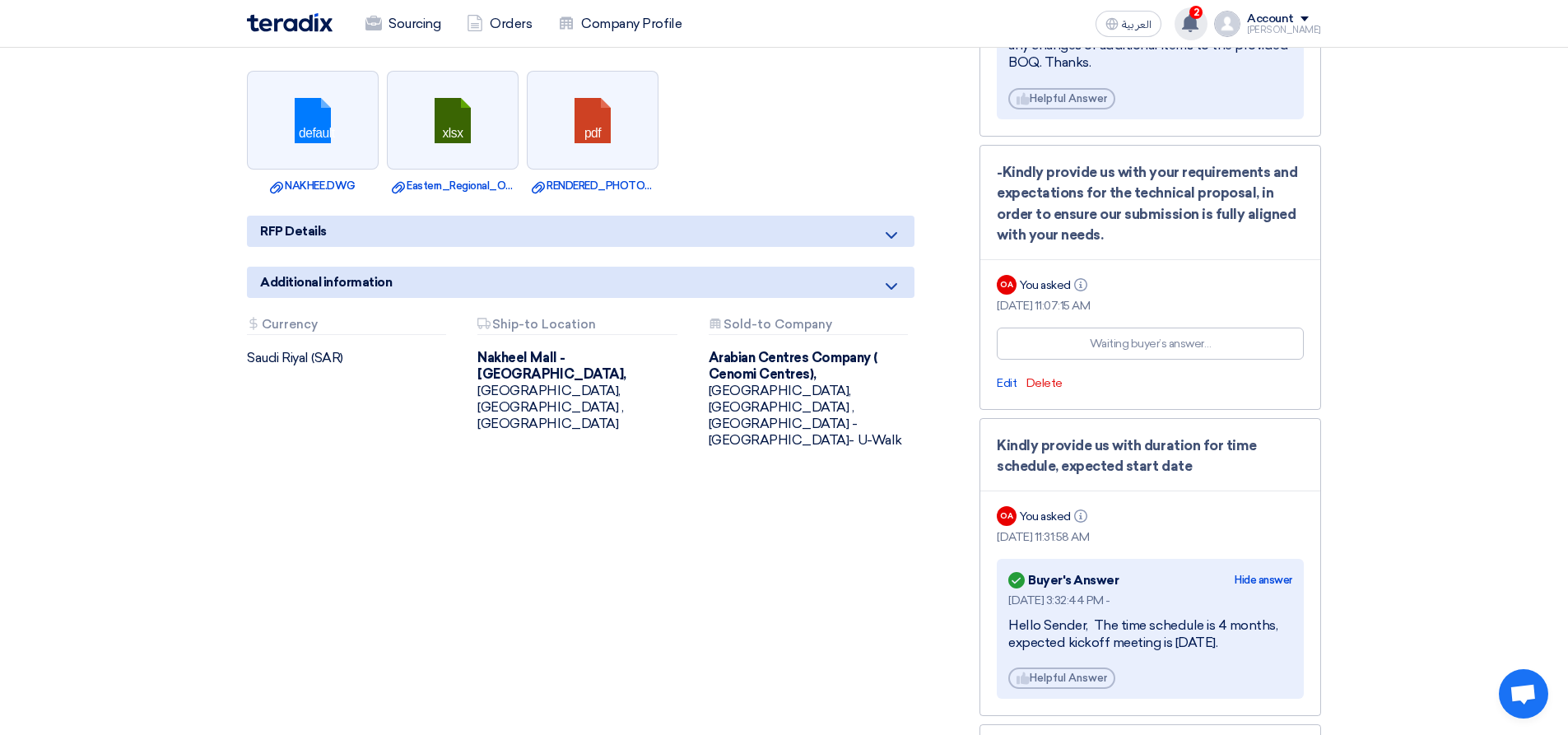
click at [1198, 27] on use at bounding box center [1190, 23] width 16 height 18
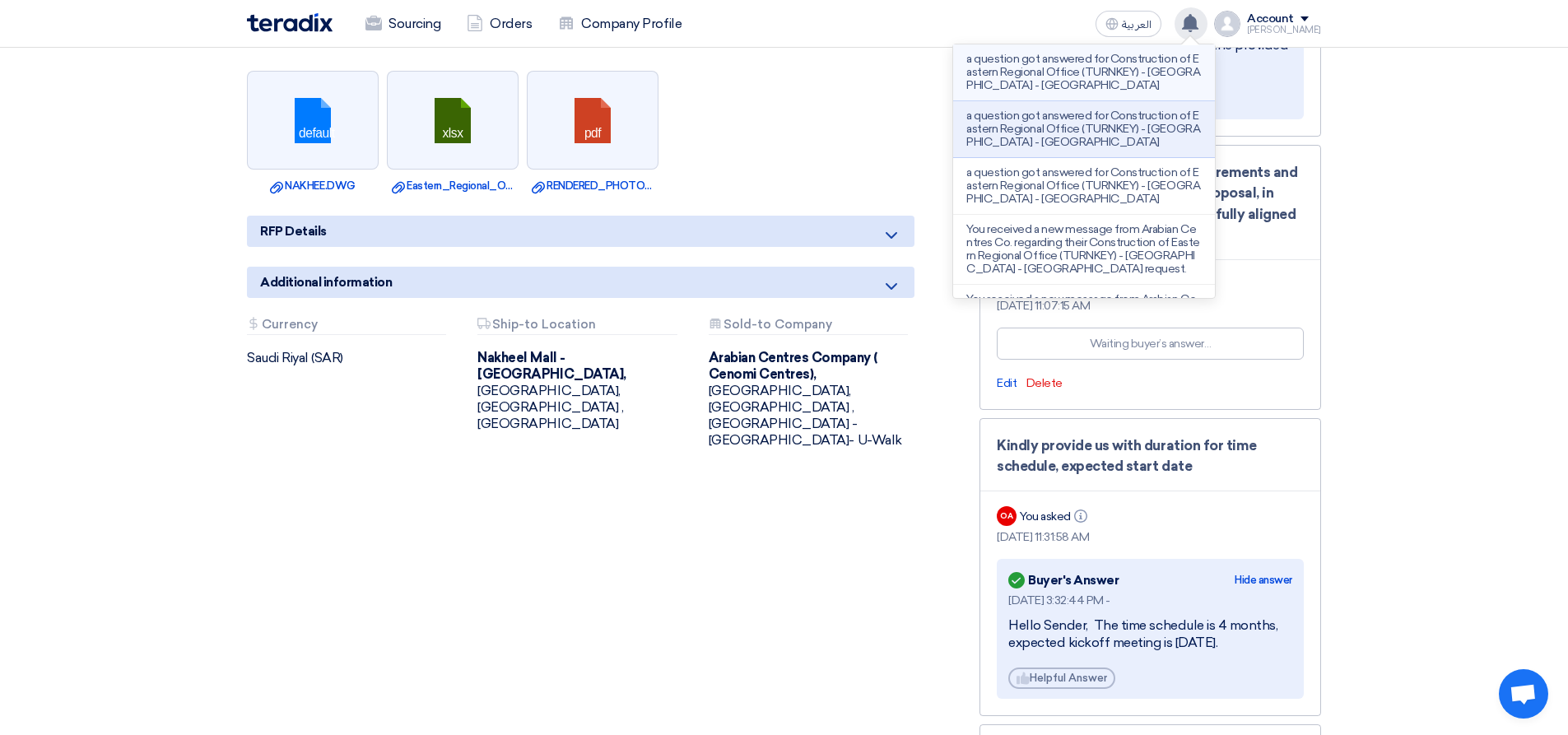
scroll to position [1564, 0]
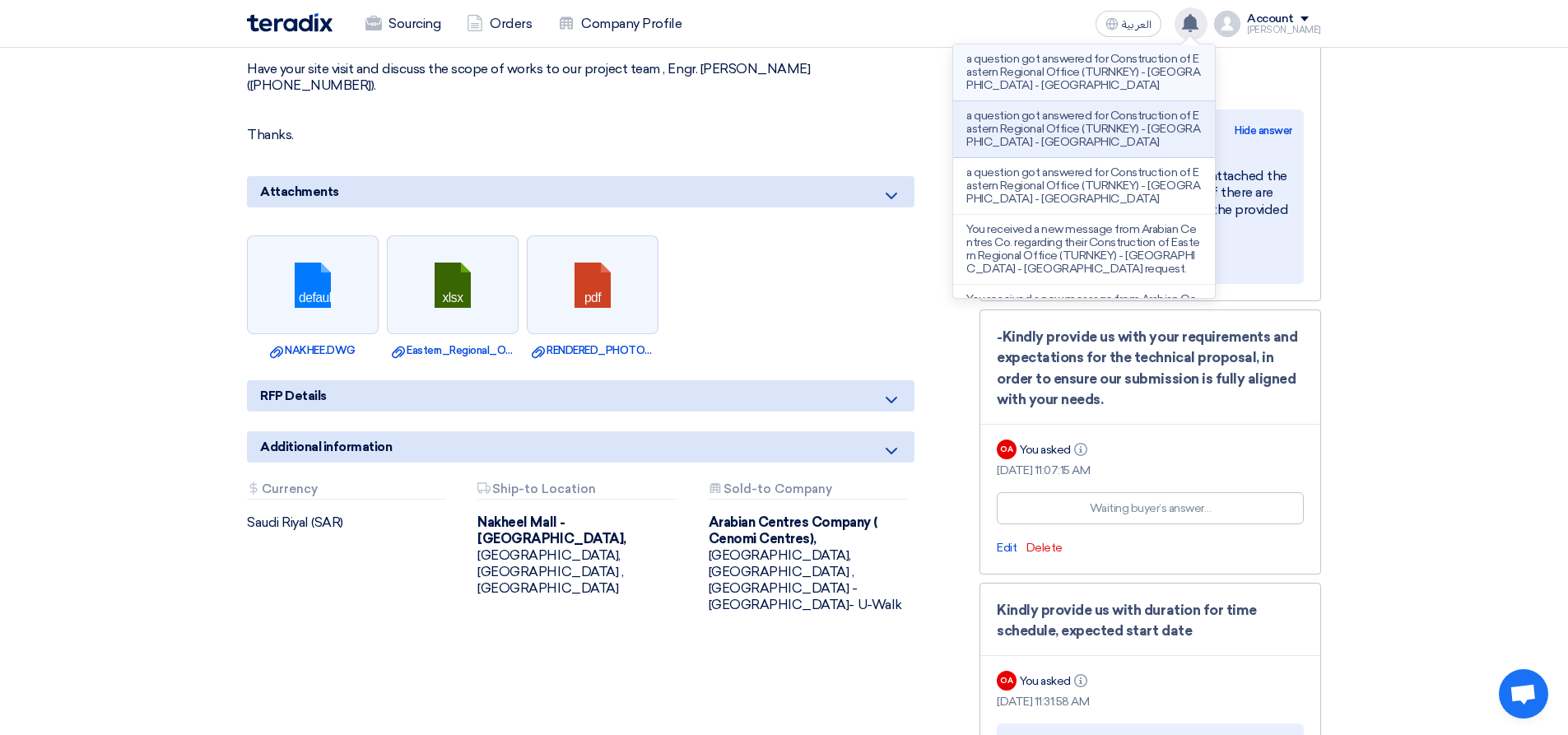
click at [1055, 80] on p "a question got answered for Construction of Eastern Regional Office (TURNKEY) -…" at bounding box center [1084, 72] width 236 height 40
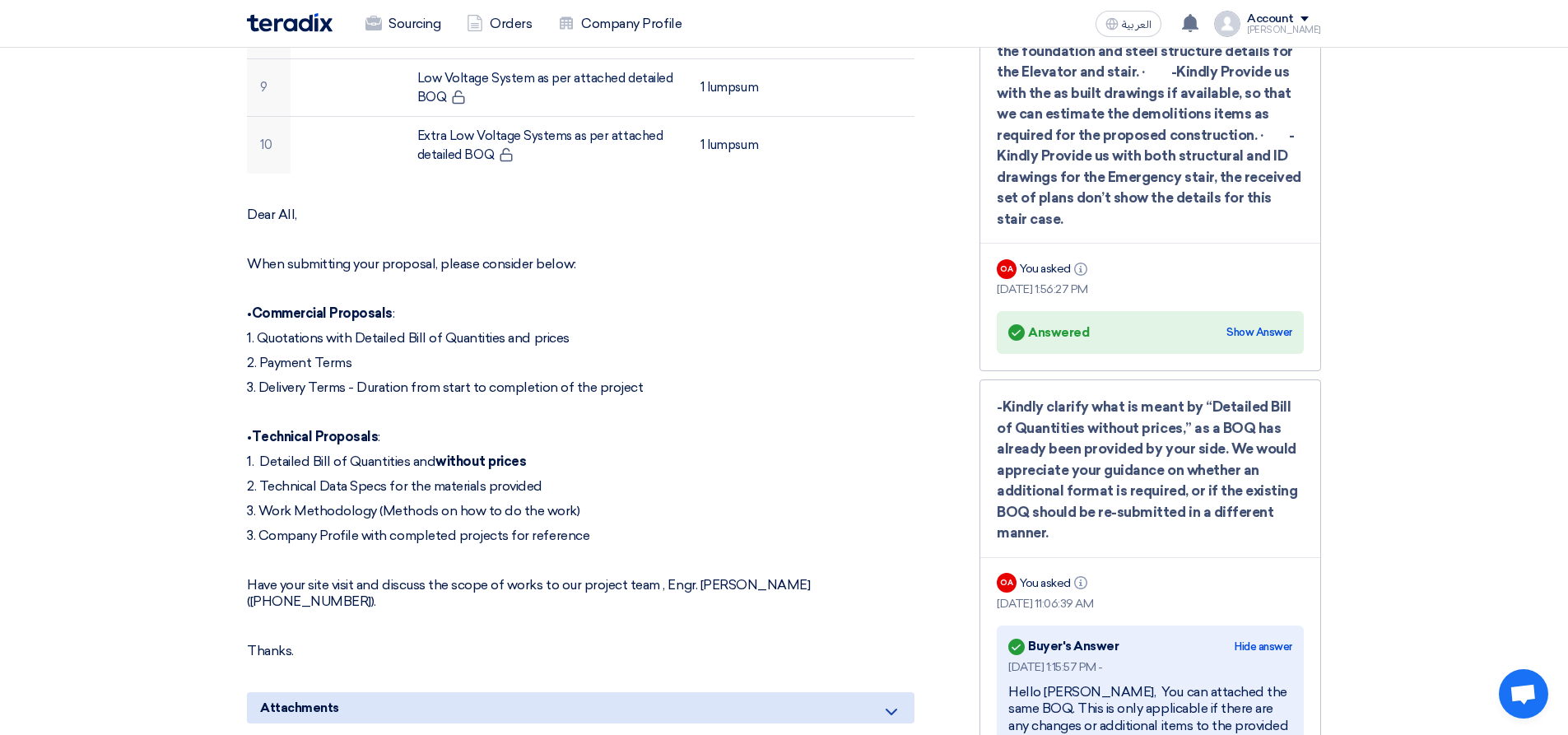
scroll to position [883, 0]
